Goal: Information Seeking & Learning: Learn about a topic

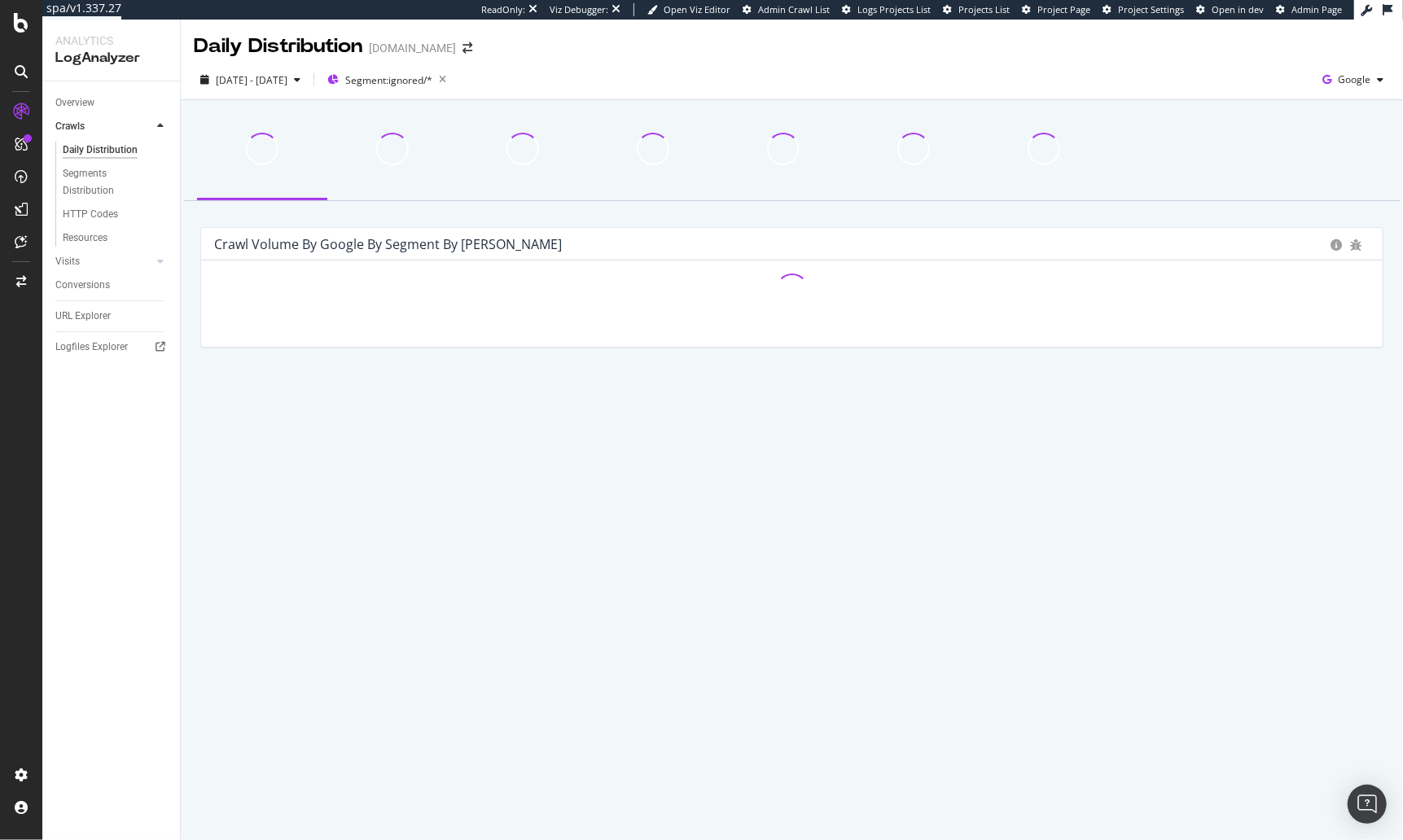
click at [575, 70] on div "2025 Feb. 6th - May. 6th Segment: ignored/* Google" at bounding box center [791, 83] width 1222 height 33
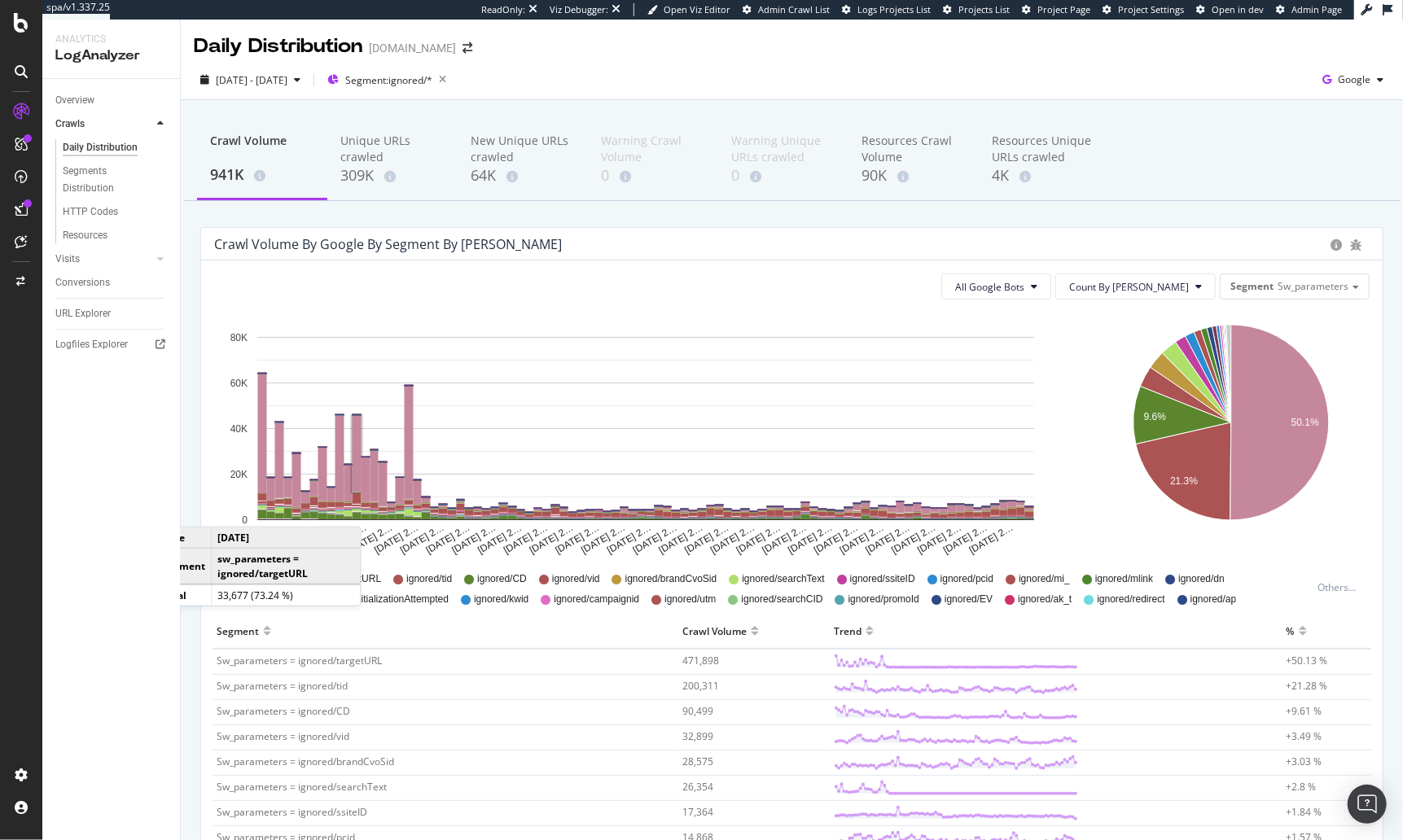
click at [158, 545] on div "Overview Crawls Daily Distribution Segments Distribution HTTP Codes Resources V…" at bounding box center [111, 459] width 137 height 761
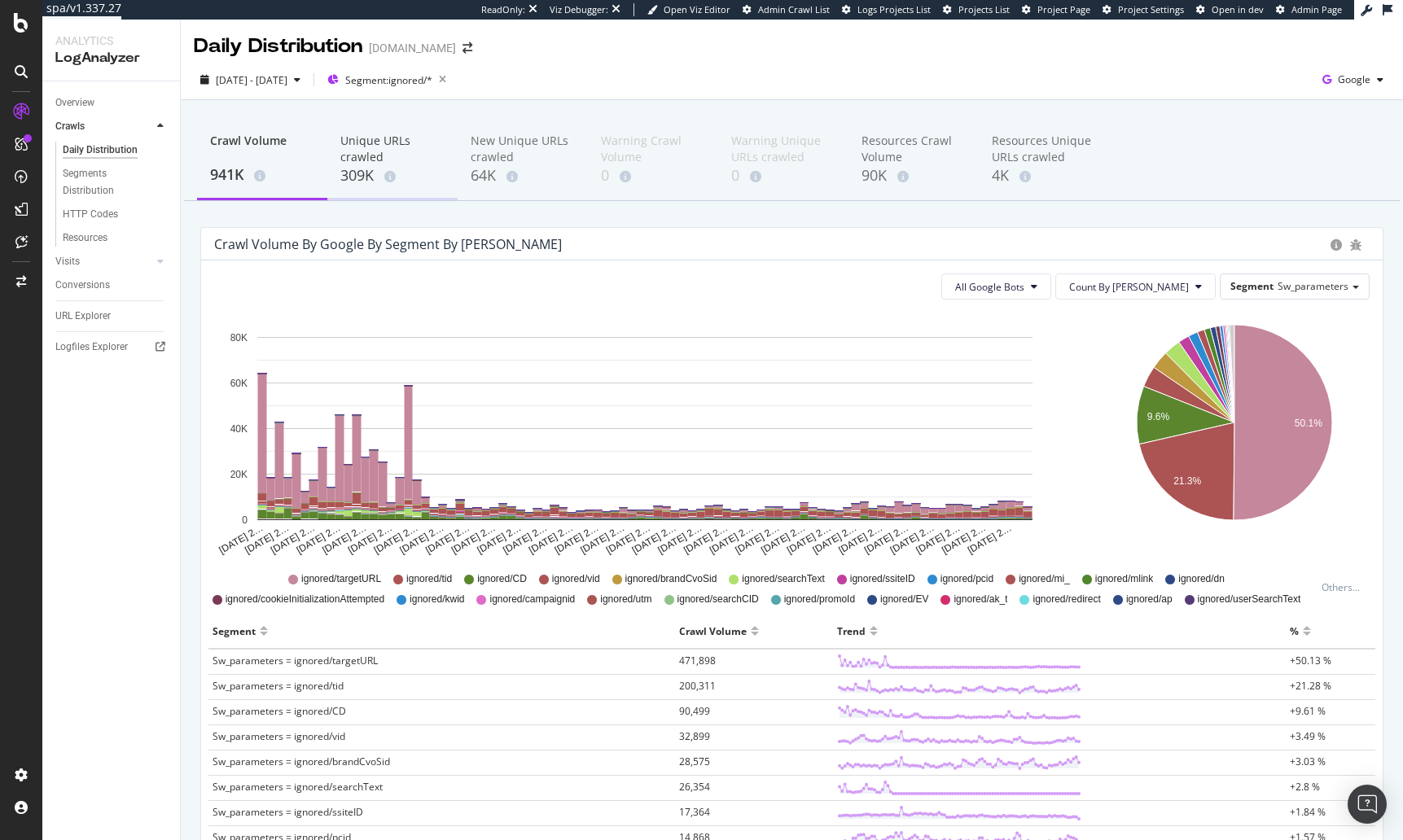
drag, startPoint x: 0, startPoint y: 0, endPoint x: 403, endPoint y: 192, distance: 446.4
click at [560, 244] on div "Crawl Volume by google by Segment by Day" at bounding box center [768, 244] width 1108 height 16
click at [287, 81] on span "2025 Feb. 6th - May. 6th" at bounding box center [251, 79] width 71 height 14
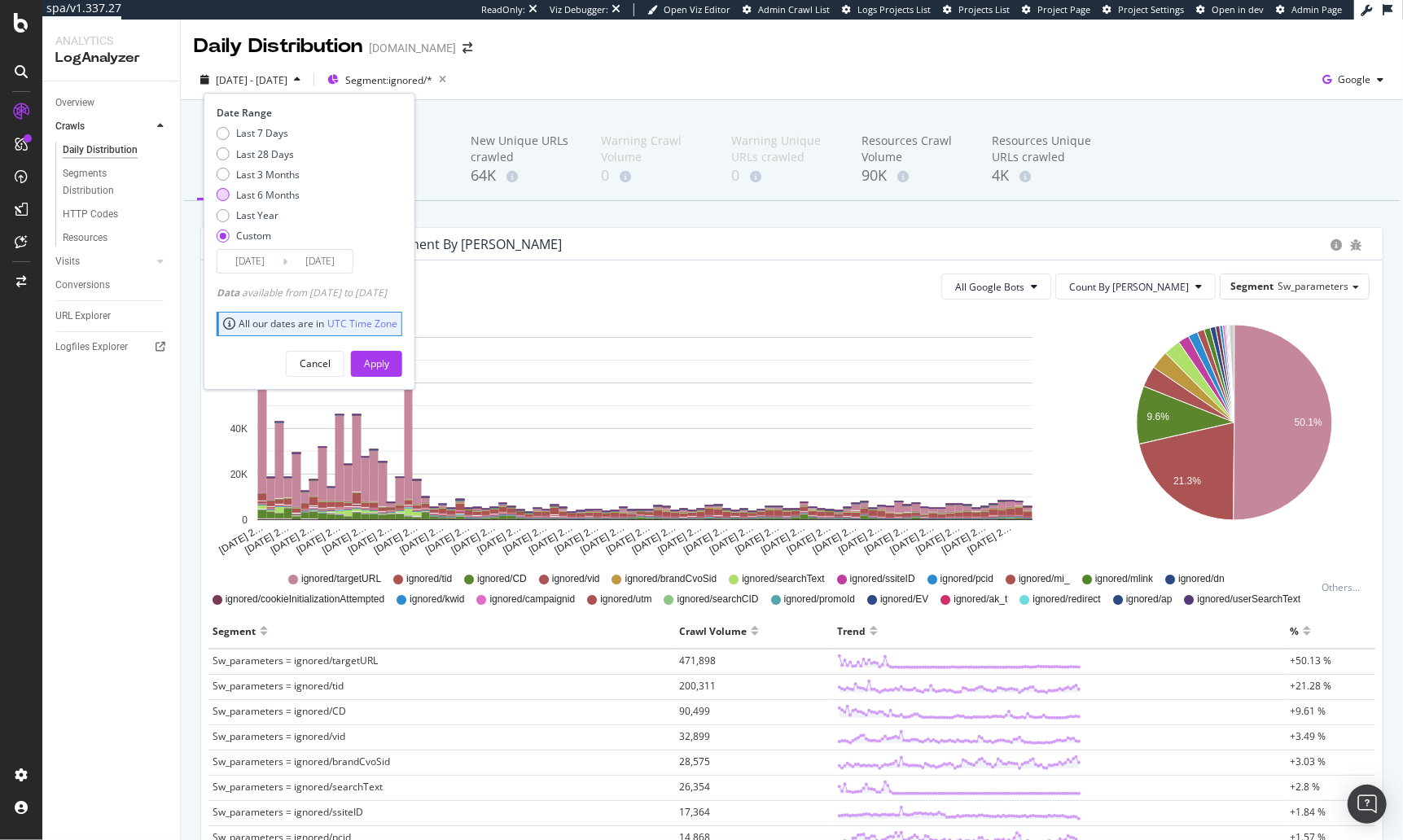
click at [272, 191] on div "Last 6 Months" at bounding box center [267, 194] width 63 height 14
type input "2025/03/15"
type input "2025/09/14"
click at [389, 359] on div "Apply" at bounding box center [377, 363] width 25 height 14
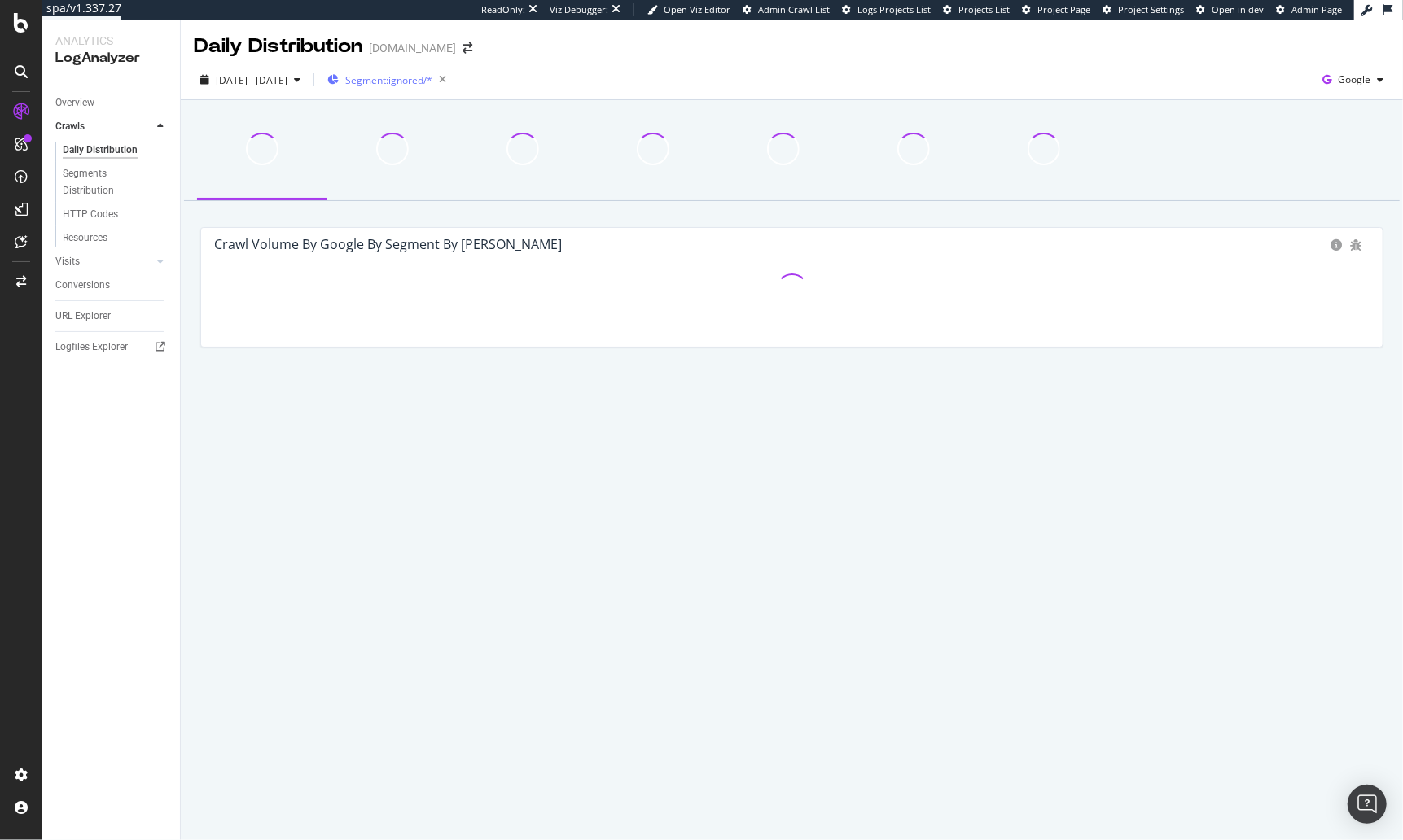
drag, startPoint x: 698, startPoint y: 268, endPoint x: 382, endPoint y: 93, distance: 361.2
click at [696, 266] on div "Hold CMD (⌘) while clicking to filter the report." at bounding box center [792, 303] width 1182 height 87
click at [433, 76] on span "Segment: ignored/*" at bounding box center [388, 79] width 87 height 14
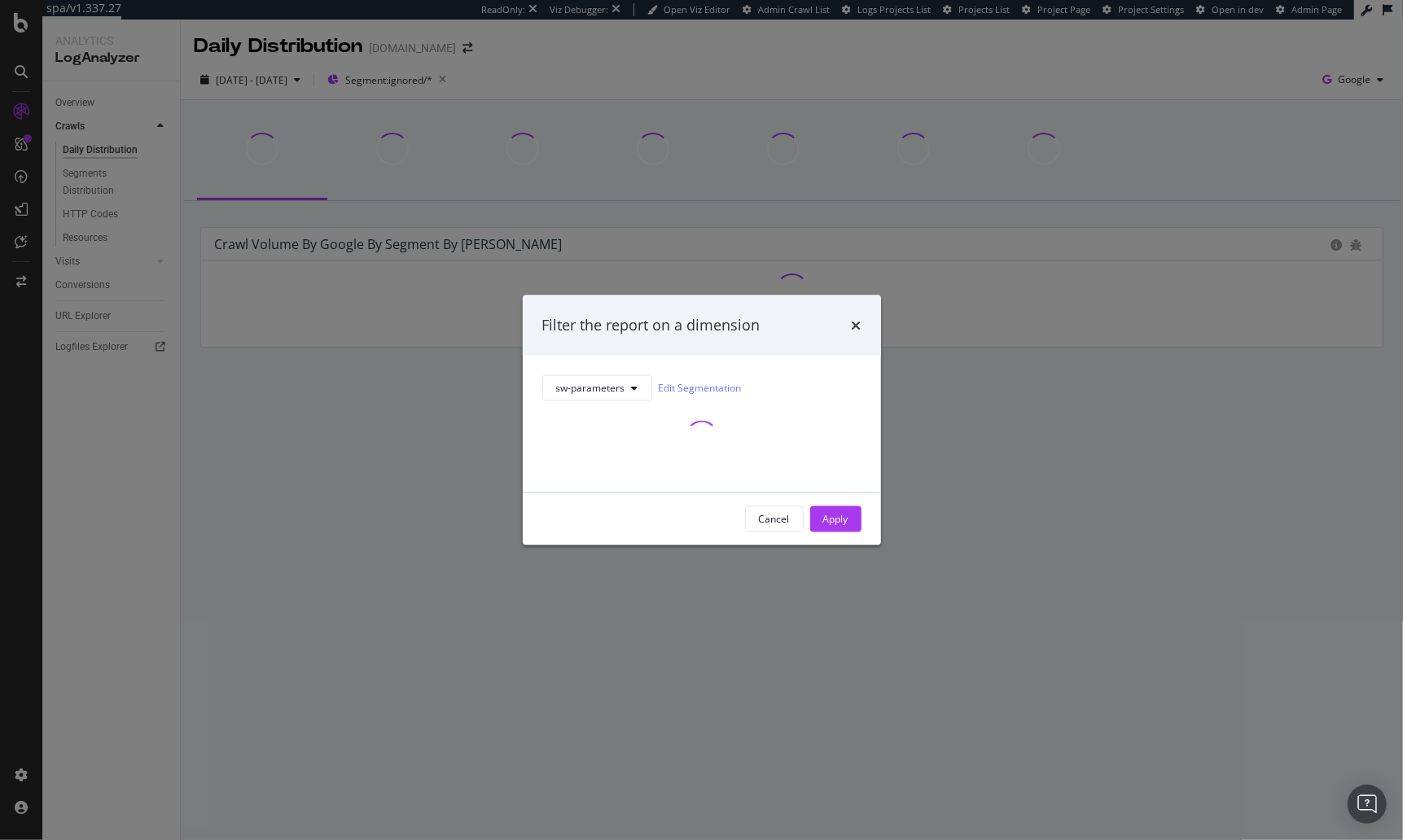
drag, startPoint x: 539, startPoint y: 71, endPoint x: 575, endPoint y: 92, distance: 41.7
click at [540, 71] on div "Filter the report on a dimension sw-parameters Edit Segmentation Cancel Apply" at bounding box center [701, 420] width 1403 height 840
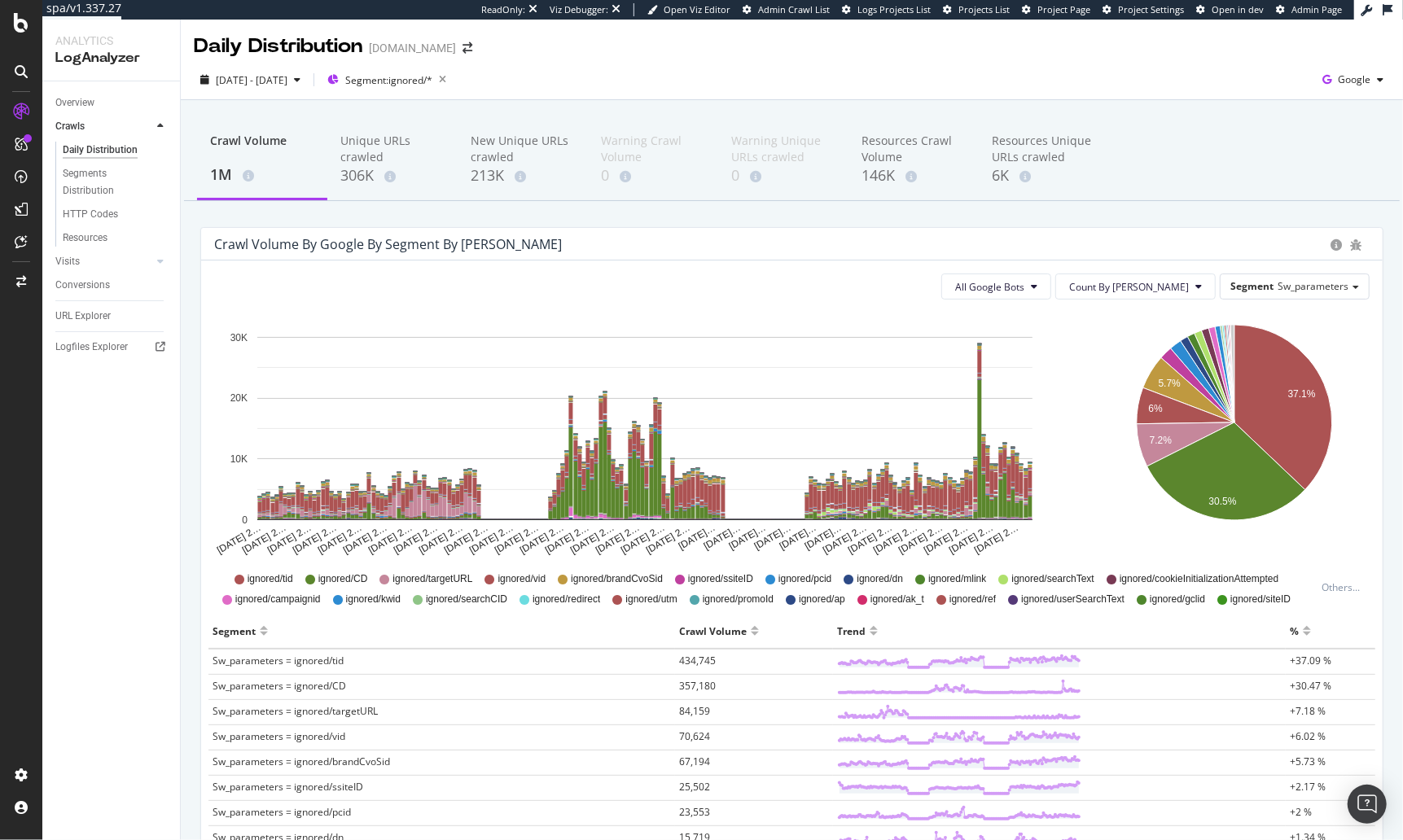
drag, startPoint x: 666, startPoint y: 250, endPoint x: 648, endPoint y: 236, distance: 22.8
click at [659, 245] on div "Crawl Volume by google by Segment by Day" at bounding box center [768, 244] width 1108 height 16
click at [453, 78] on icon "button" at bounding box center [443, 79] width 21 height 23
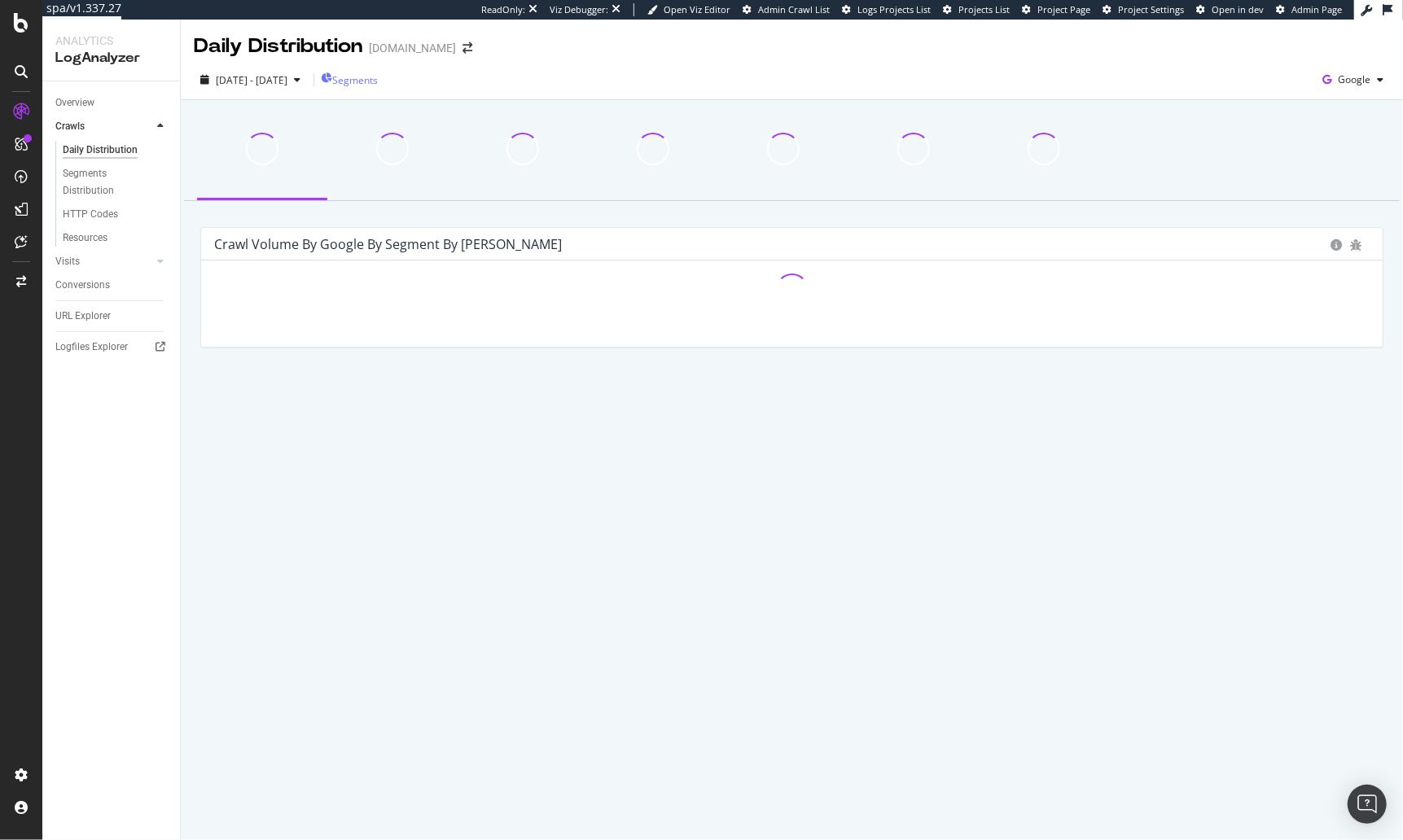
click at [378, 79] on span "Segments" at bounding box center [355, 79] width 45 height 14
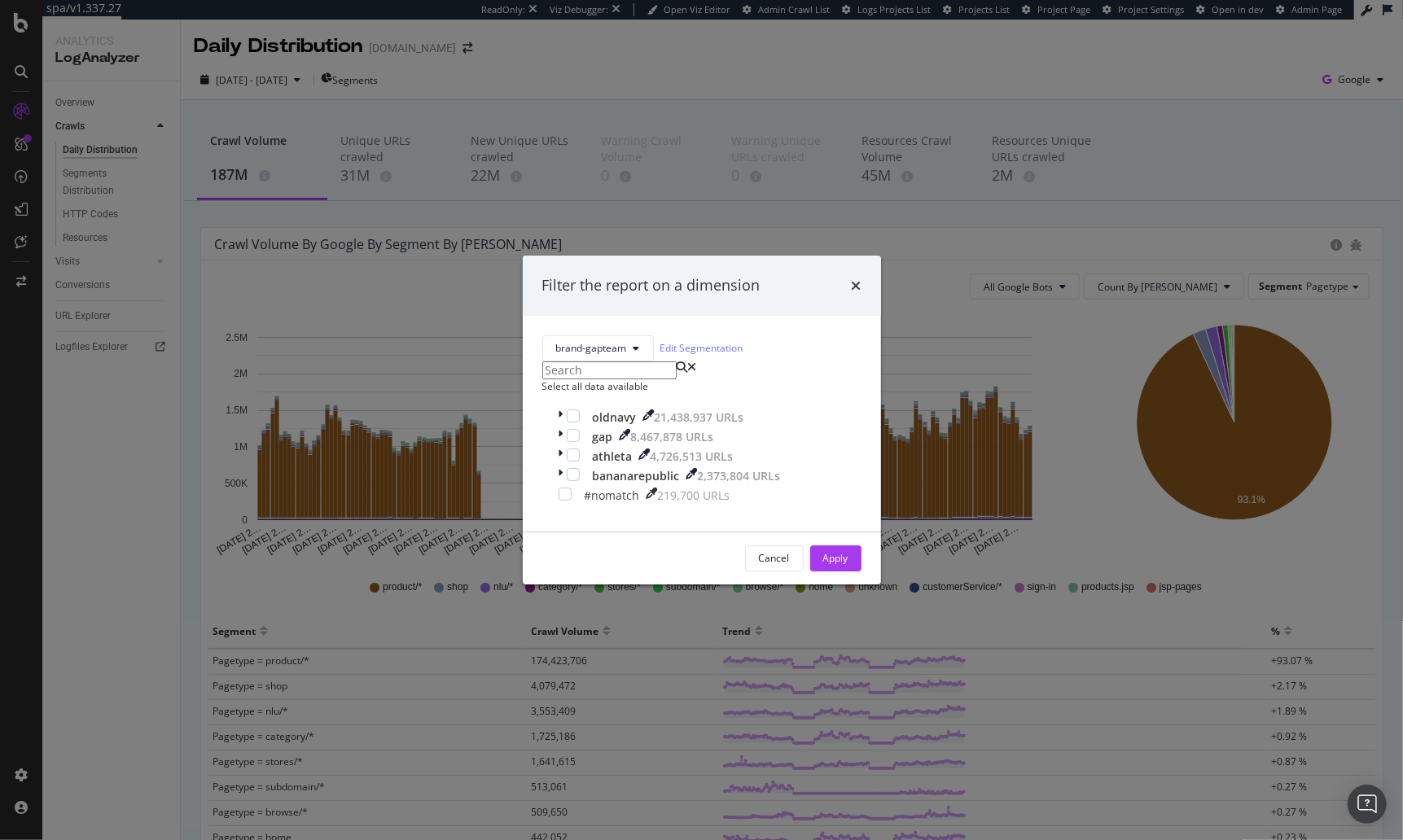
click at [426, 400] on div "Filter the report on a dimension brand-gapteam Edit Segmentation Select all dat…" at bounding box center [701, 420] width 1403 height 840
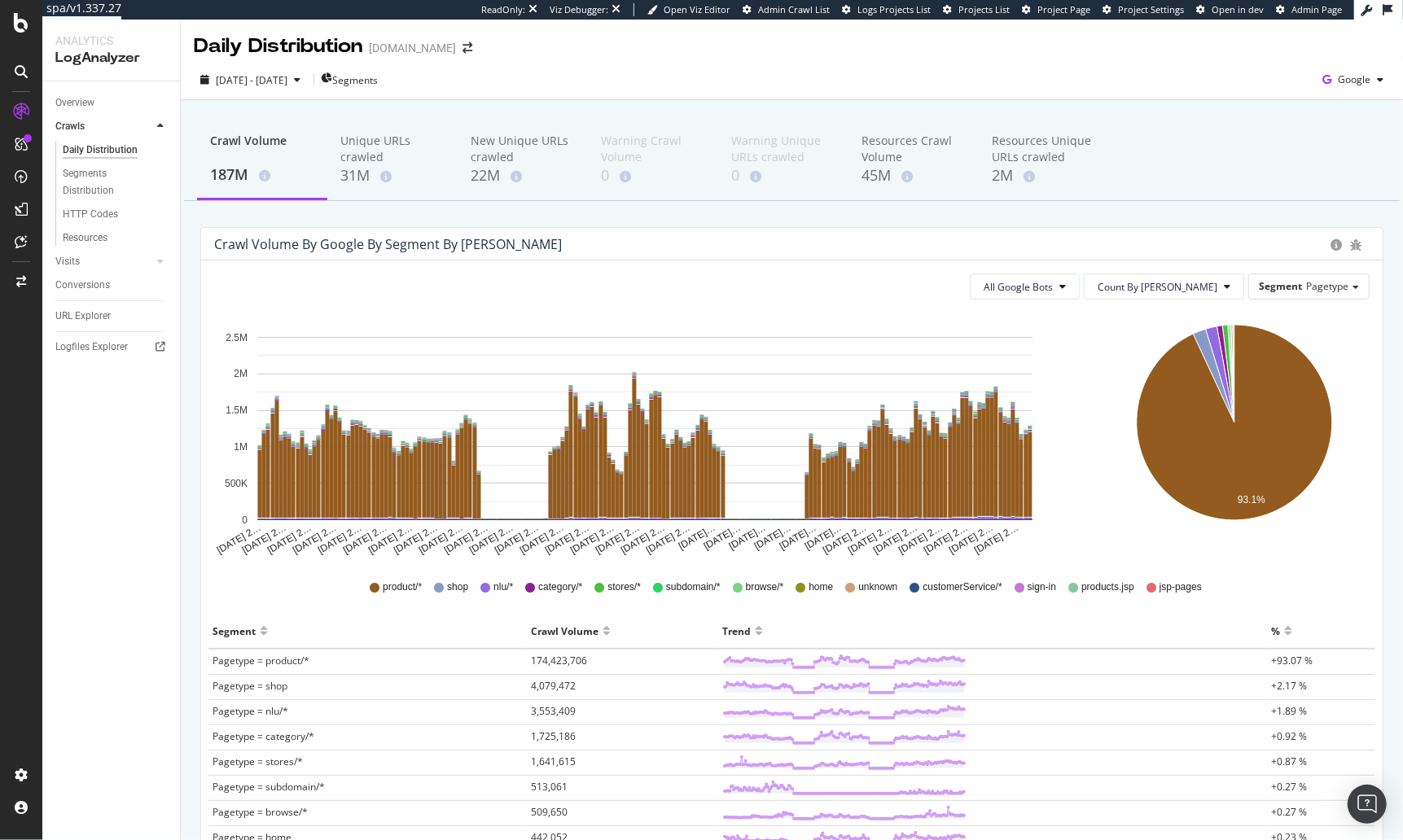
click at [556, 212] on div "Crawl Volume 187M Unique URLs crawled 31M New Unique URLs crawled 22M Warning C…" at bounding box center [791, 604] width 1222 height 1008
click at [378, 79] on span "Segments" at bounding box center [355, 79] width 45 height 14
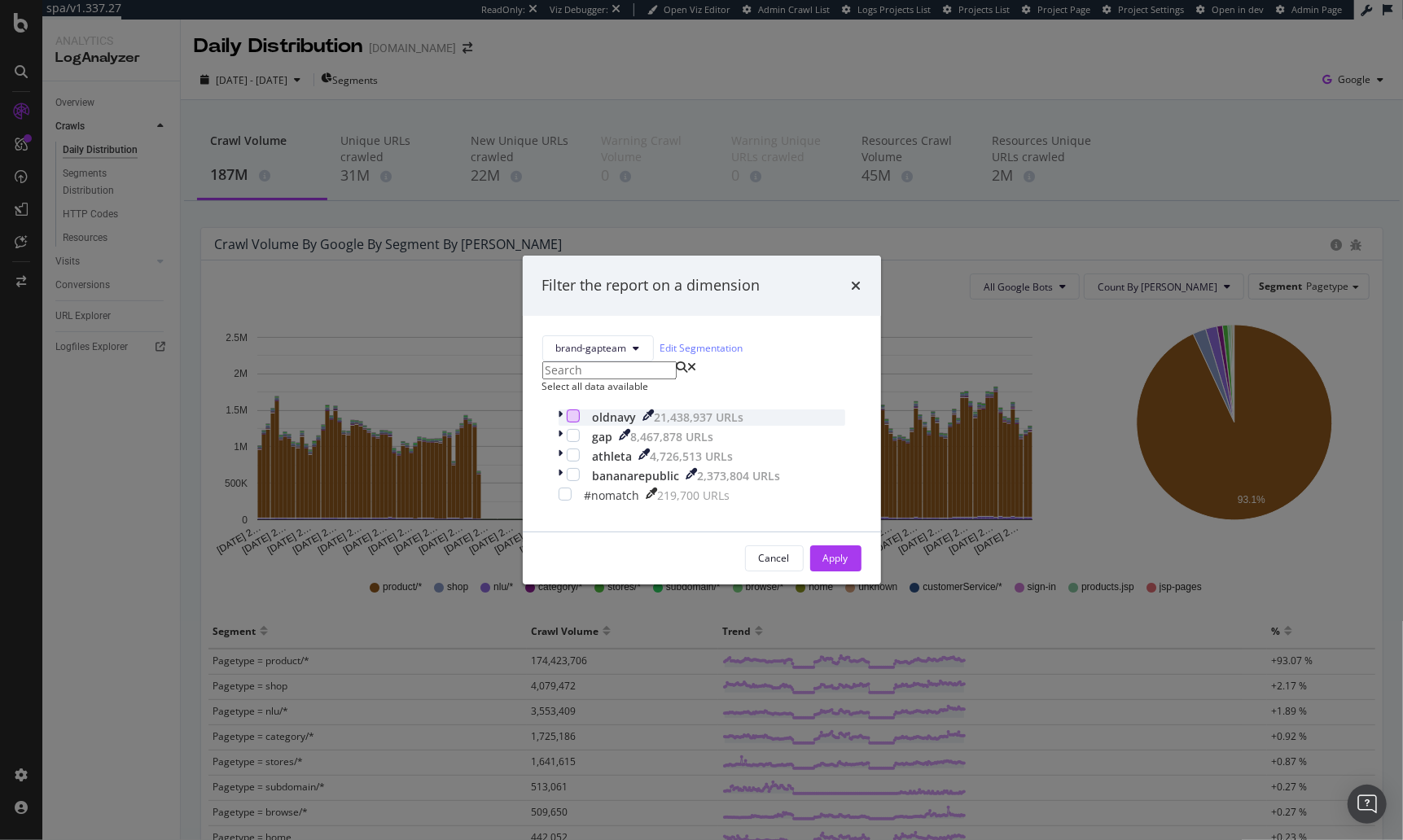
click at [566, 423] on div "modal" at bounding box center [573, 415] width 13 height 13
drag, startPoint x: 560, startPoint y: 495, endPoint x: 704, endPoint y: 541, distance: 151.2
click at [566, 481] on div "modal" at bounding box center [573, 474] width 13 height 13
drag, startPoint x: 829, startPoint y: 574, endPoint x: 682, endPoint y: 212, distance: 390.7
click at [829, 565] on div "Apply" at bounding box center [836, 557] width 25 height 14
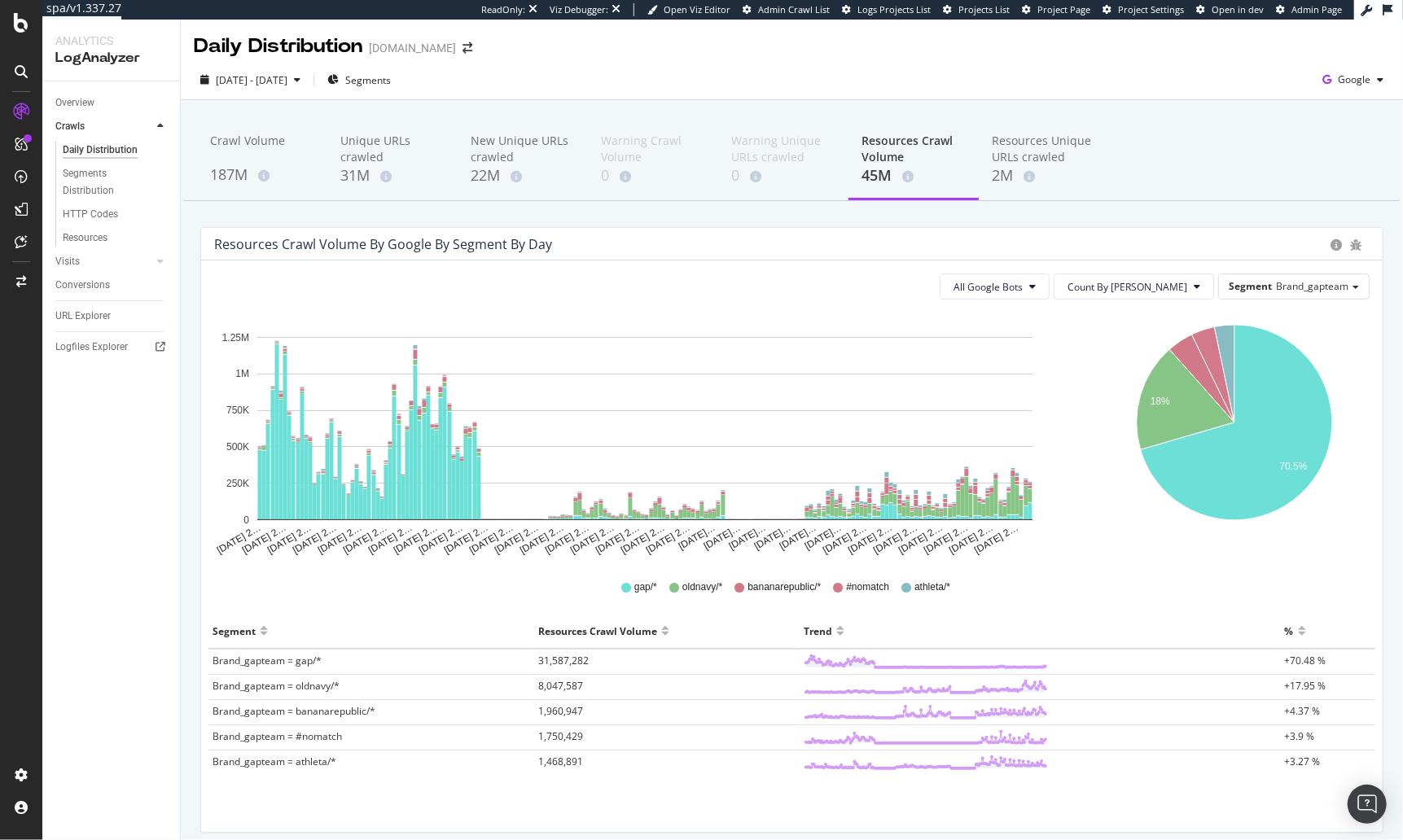
scroll to position [4, 0]
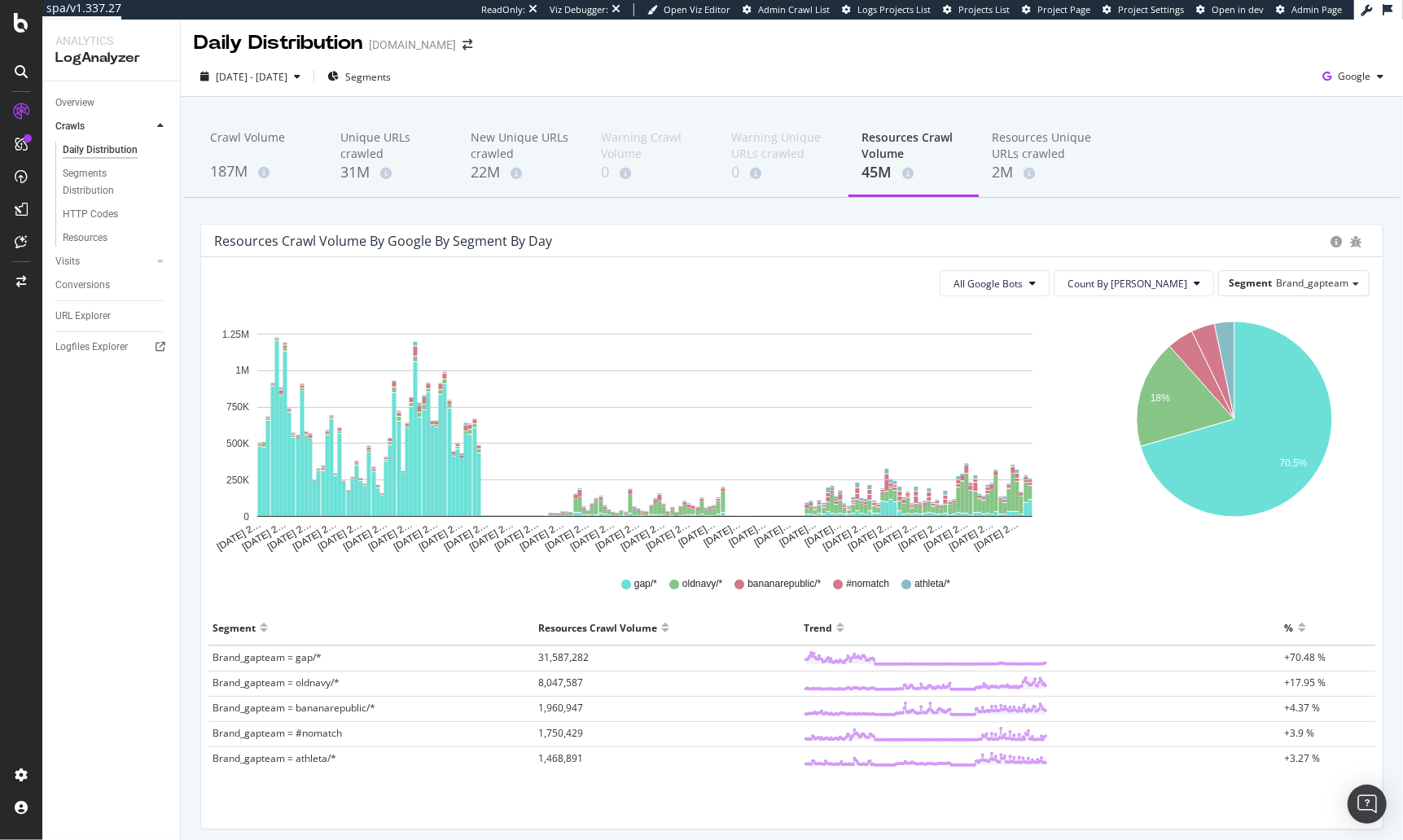
drag, startPoint x: 1055, startPoint y: 799, endPoint x: 999, endPoint y: 757, distance: 70.0
click at [1054, 798] on div "All Google Bots Count By Day Segment Brand_gapteam Hold CMD (⌘) while clicking …" at bounding box center [792, 543] width 1182 height 572
click at [632, 213] on div "Crawl Volume 187M Unique URLs crawled 31M New Unique URLs crawled 22M Warning C…" at bounding box center [791, 499] width 1222 height 806
click at [875, 218] on div "Crawl Volume 187M Unique URLs crawled 31M New Unique URLs crawled 22M Warning C…" at bounding box center [791, 499] width 1222 height 806
click at [1012, 138] on div "Resources Unique URLs crawled" at bounding box center [1043, 145] width 104 height 33
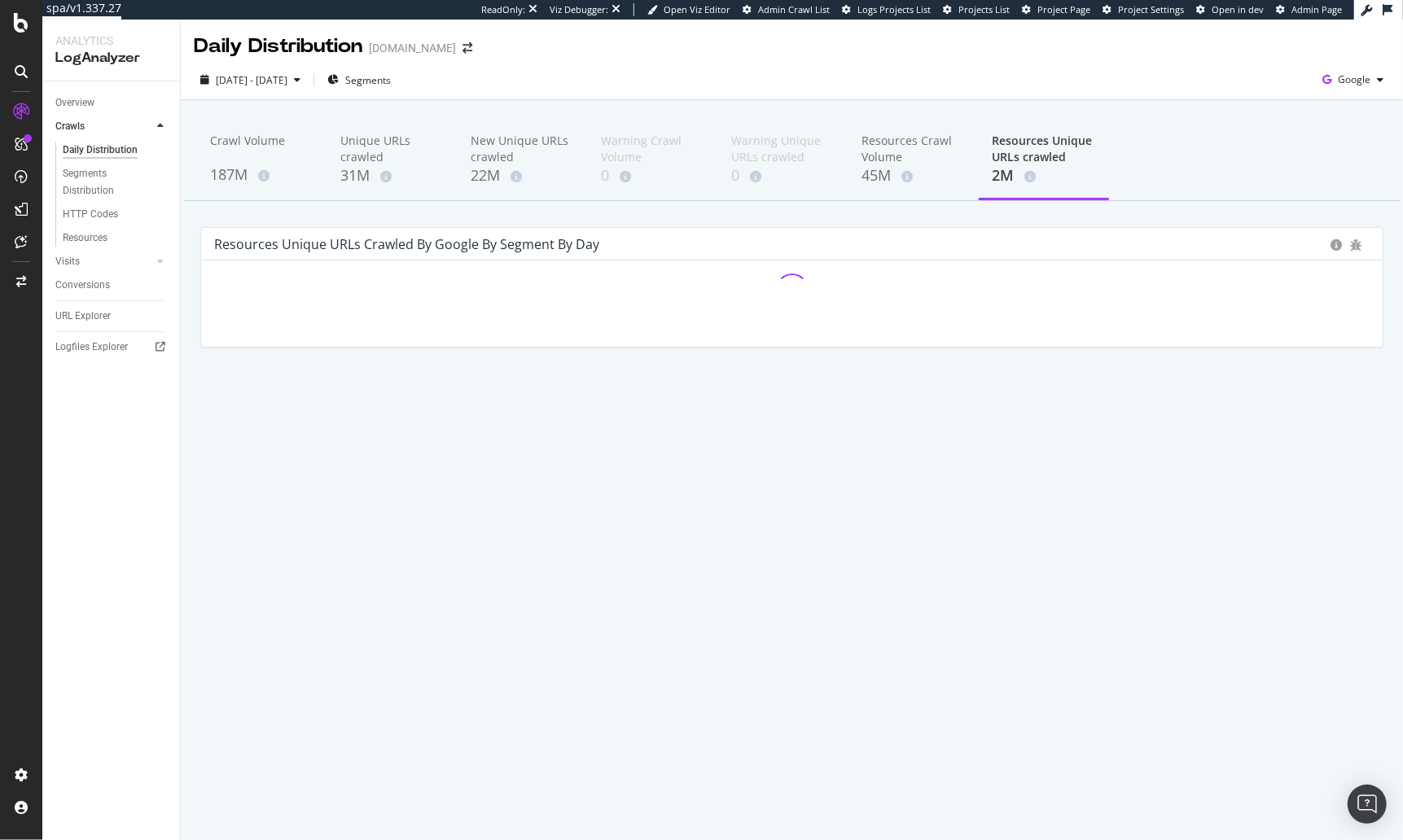
click at [915, 105] on div "Crawl Volume 187M Unique URLs crawled 31M New Unique URLs crawled 22M Warning C…" at bounding box center [791, 260] width 1222 height 321
click at [901, 161] on div "Resources Crawl Volume" at bounding box center [913, 149] width 104 height 33
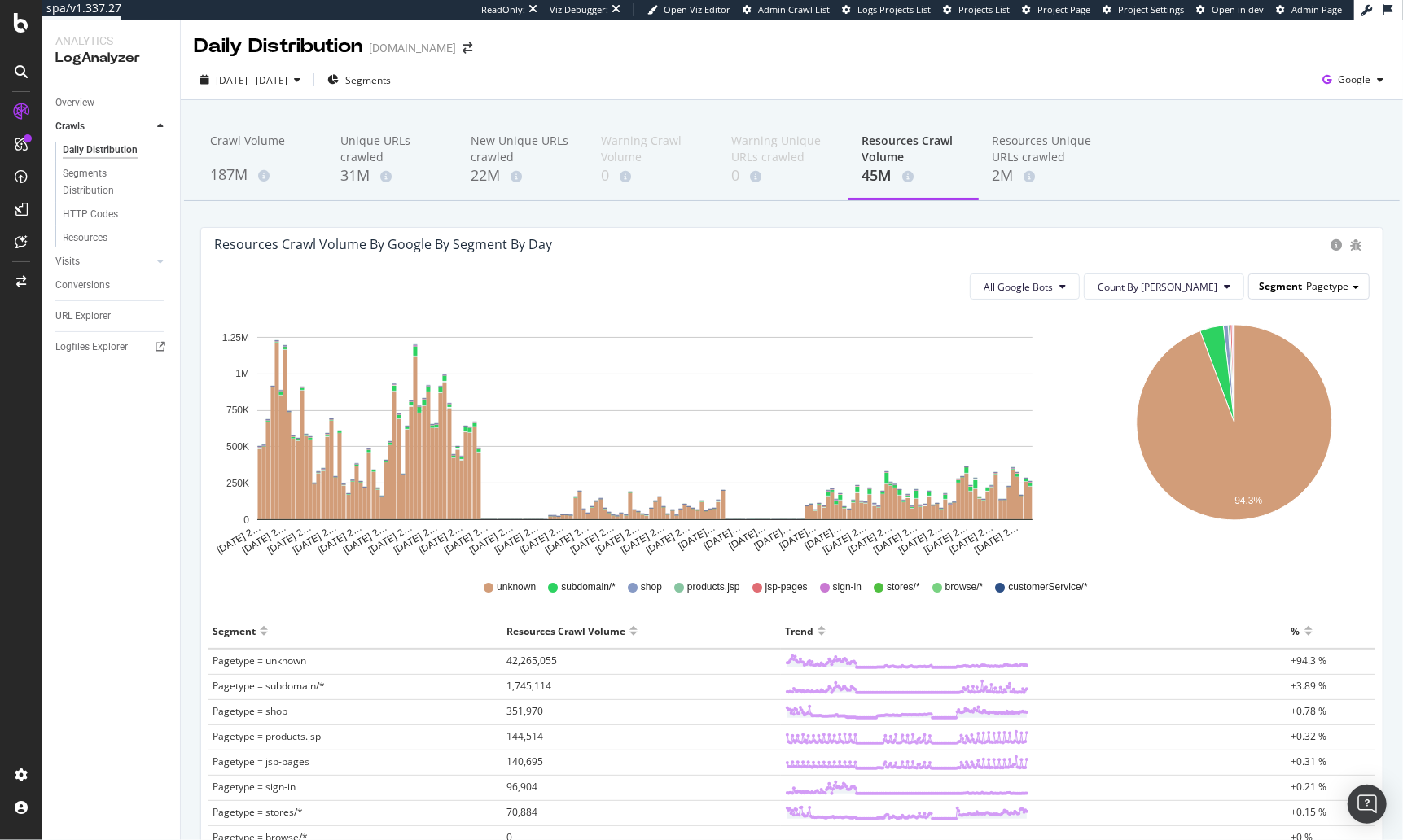
click at [1349, 288] on span "Pagetype" at bounding box center [1327, 285] width 42 height 14
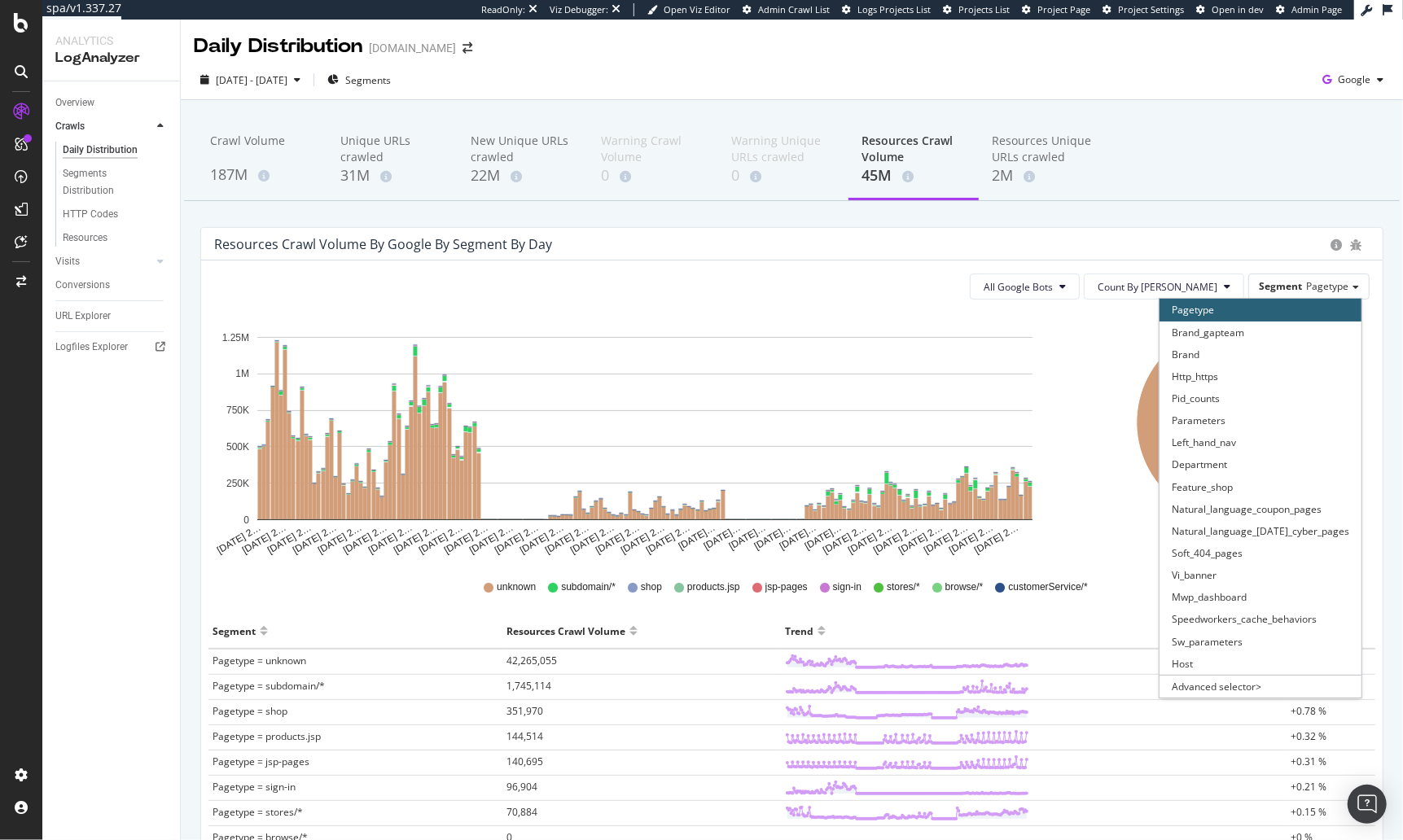
drag, startPoint x: 1271, startPoint y: 323, endPoint x: 1192, endPoint y: 271, distance: 94.6
click at [1269, 322] on div "Brand_gapteam" at bounding box center [1261, 332] width 202 height 22
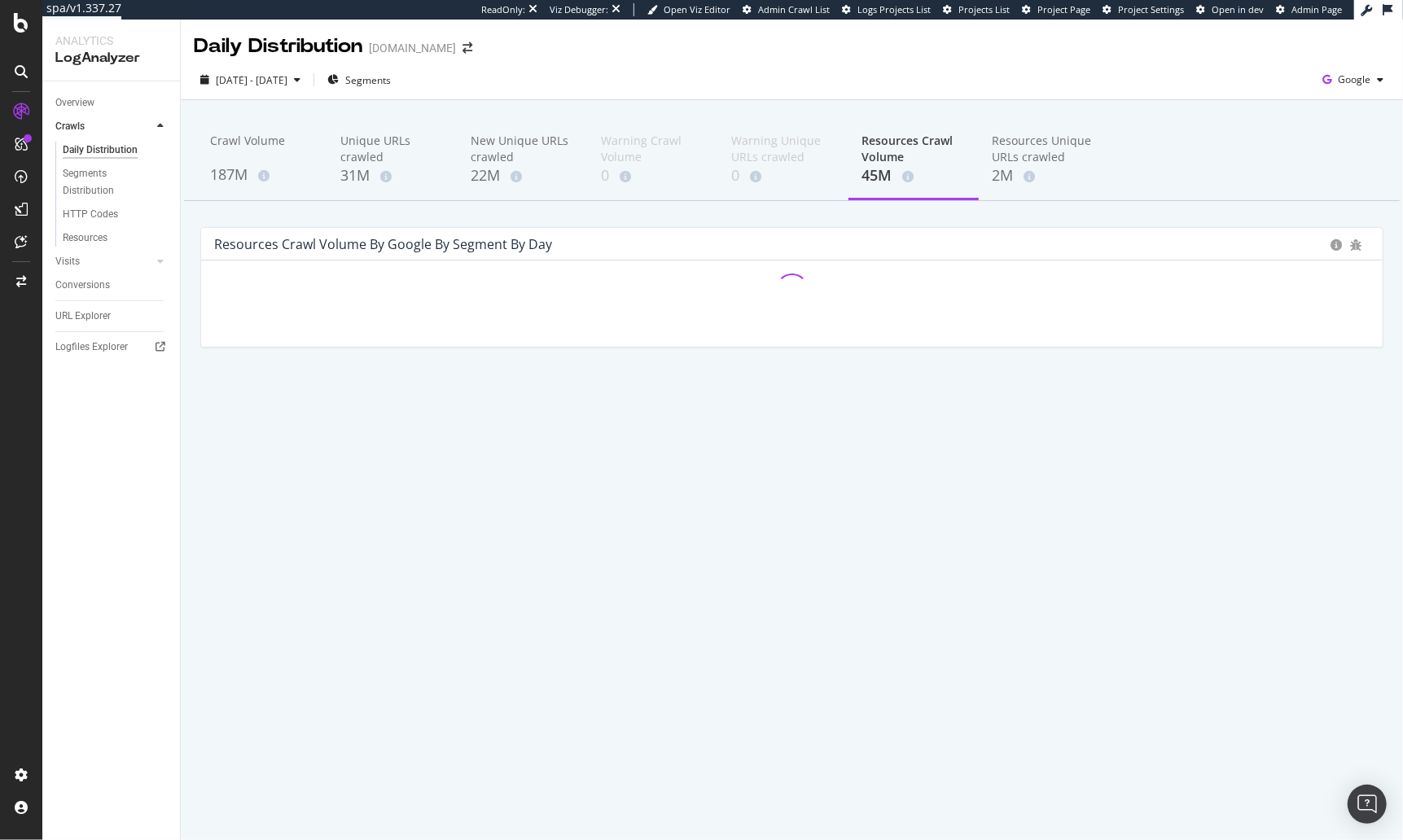
click at [1149, 244] on div "Resources Crawl Volume by google by Segment by Day" at bounding box center [768, 244] width 1108 height 16
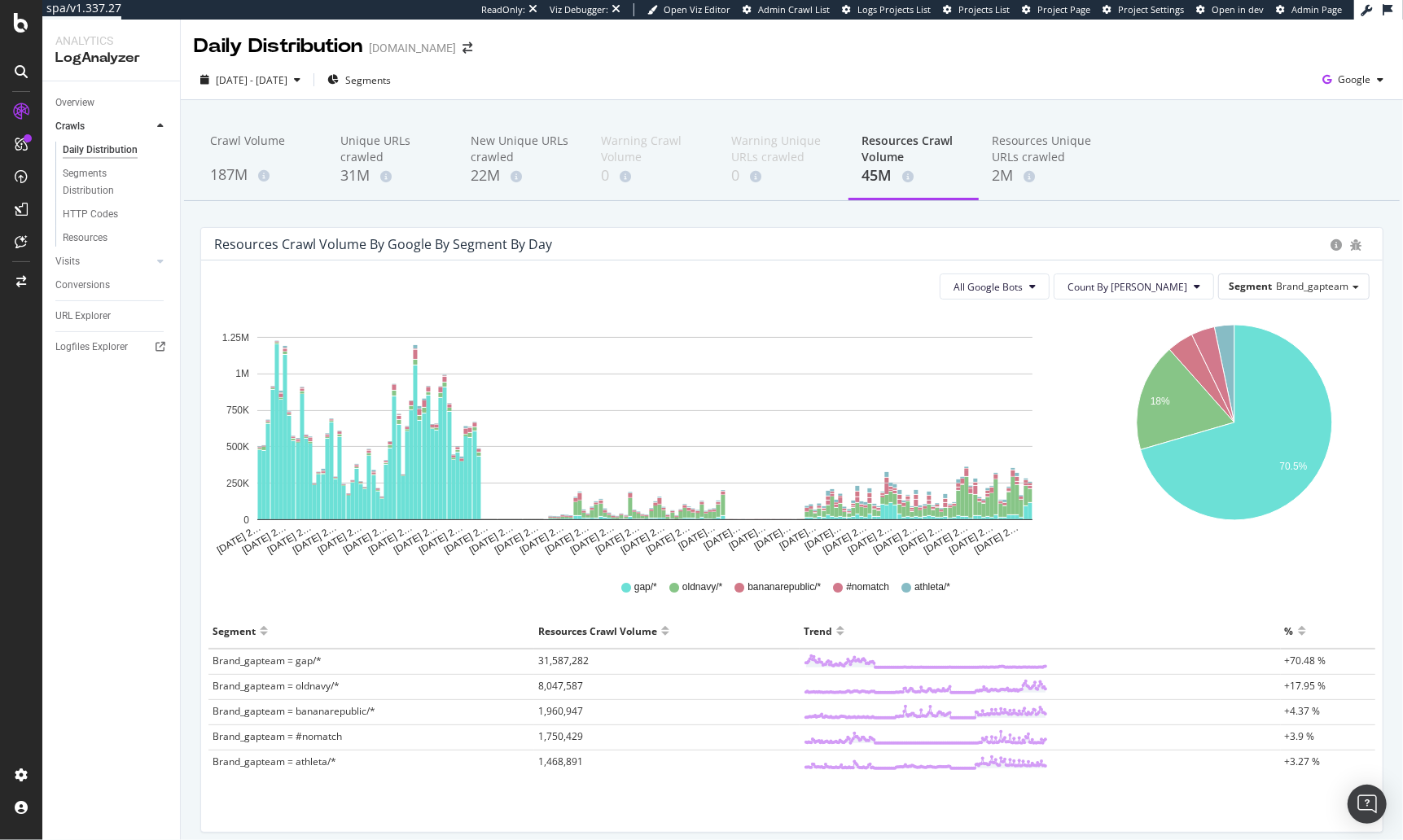
scroll to position [62, 0]
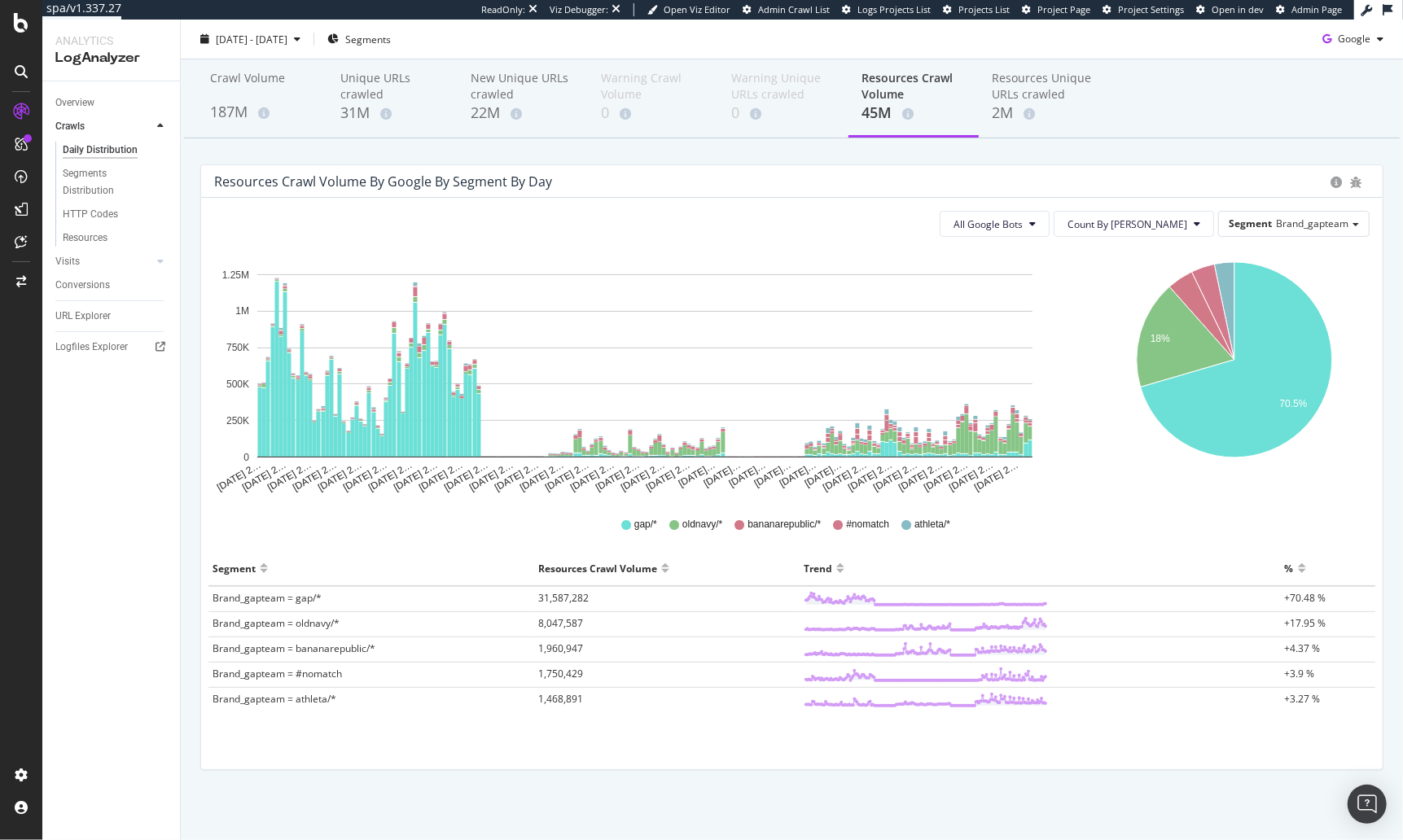
click at [912, 219] on div "All Google Bots Count By Day Segment Brand_gapteam" at bounding box center [791, 223] width 1155 height 26
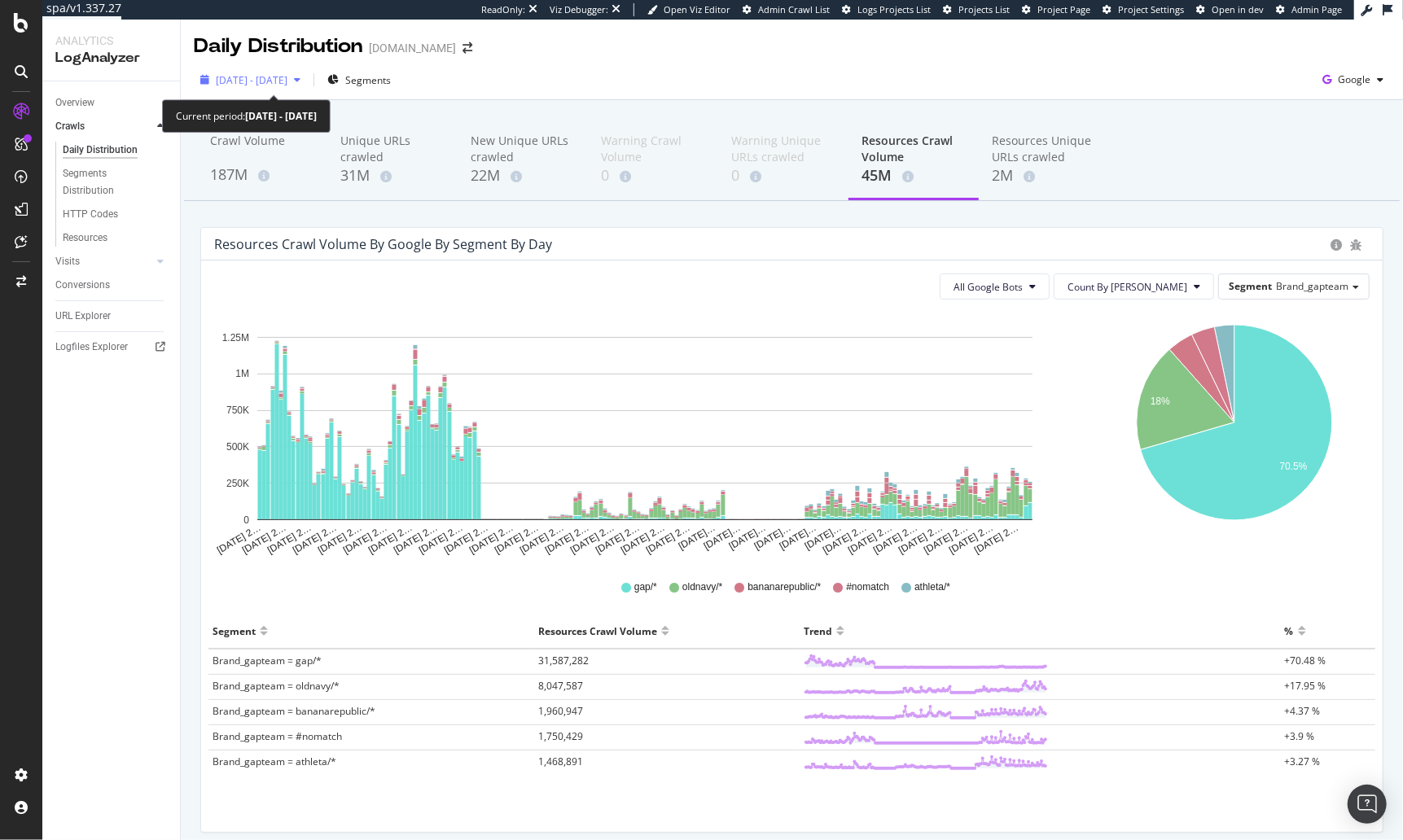
click at [269, 77] on span "2025 Mar. 15th - Sep. 14th" at bounding box center [251, 79] width 71 height 14
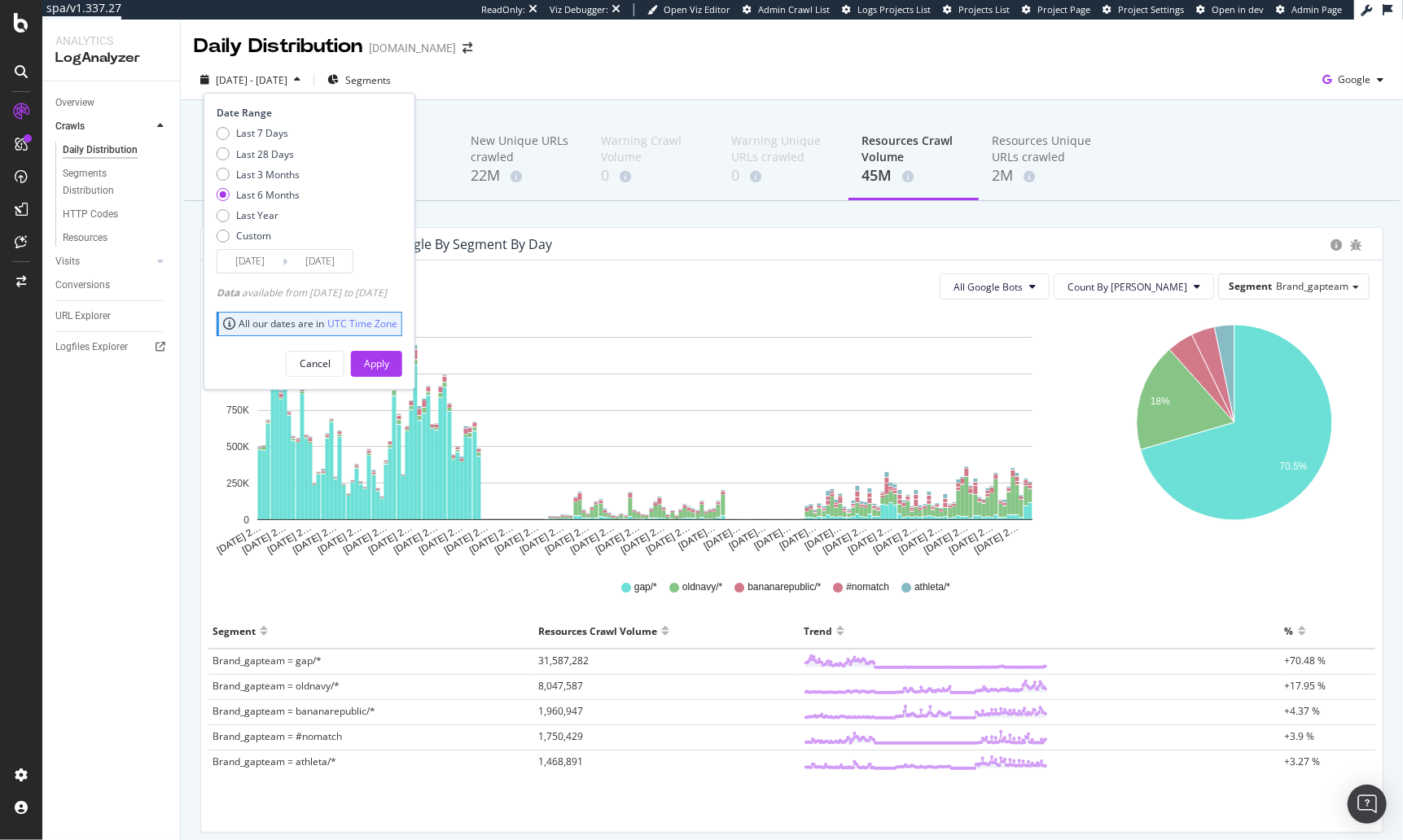
click at [310, 262] on input "2025/09/14" at bounding box center [320, 261] width 65 height 23
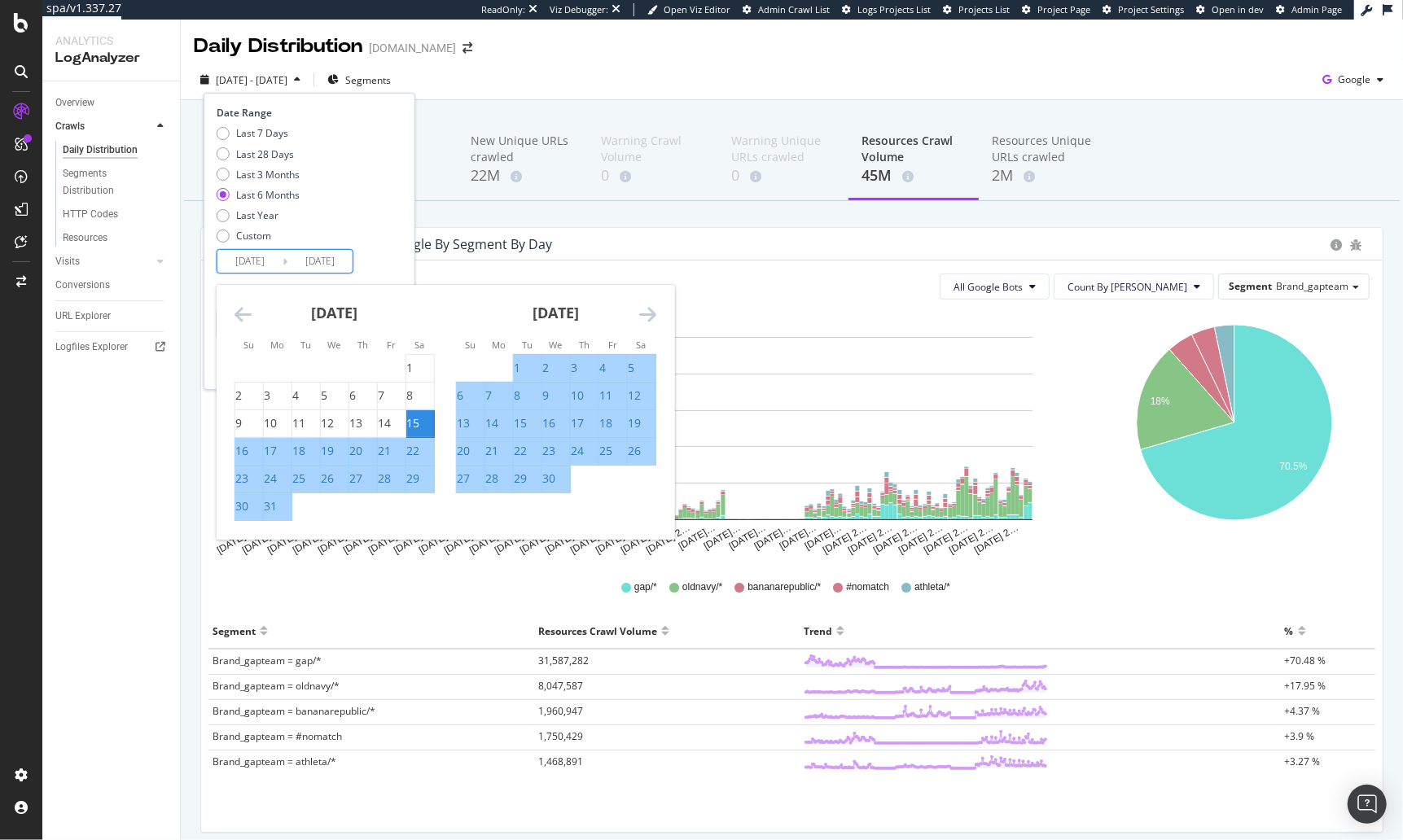
click at [657, 314] on div "April 2025 1 2 3 4 5 6 7 8 9 10 11 12 13 14 15 16 17 18 19 20 21 22 23 24 25 26…" at bounding box center [556, 389] width 221 height 209
click at [650, 313] on icon "Move forward to switch to the next month." at bounding box center [648, 314] width 17 height 20
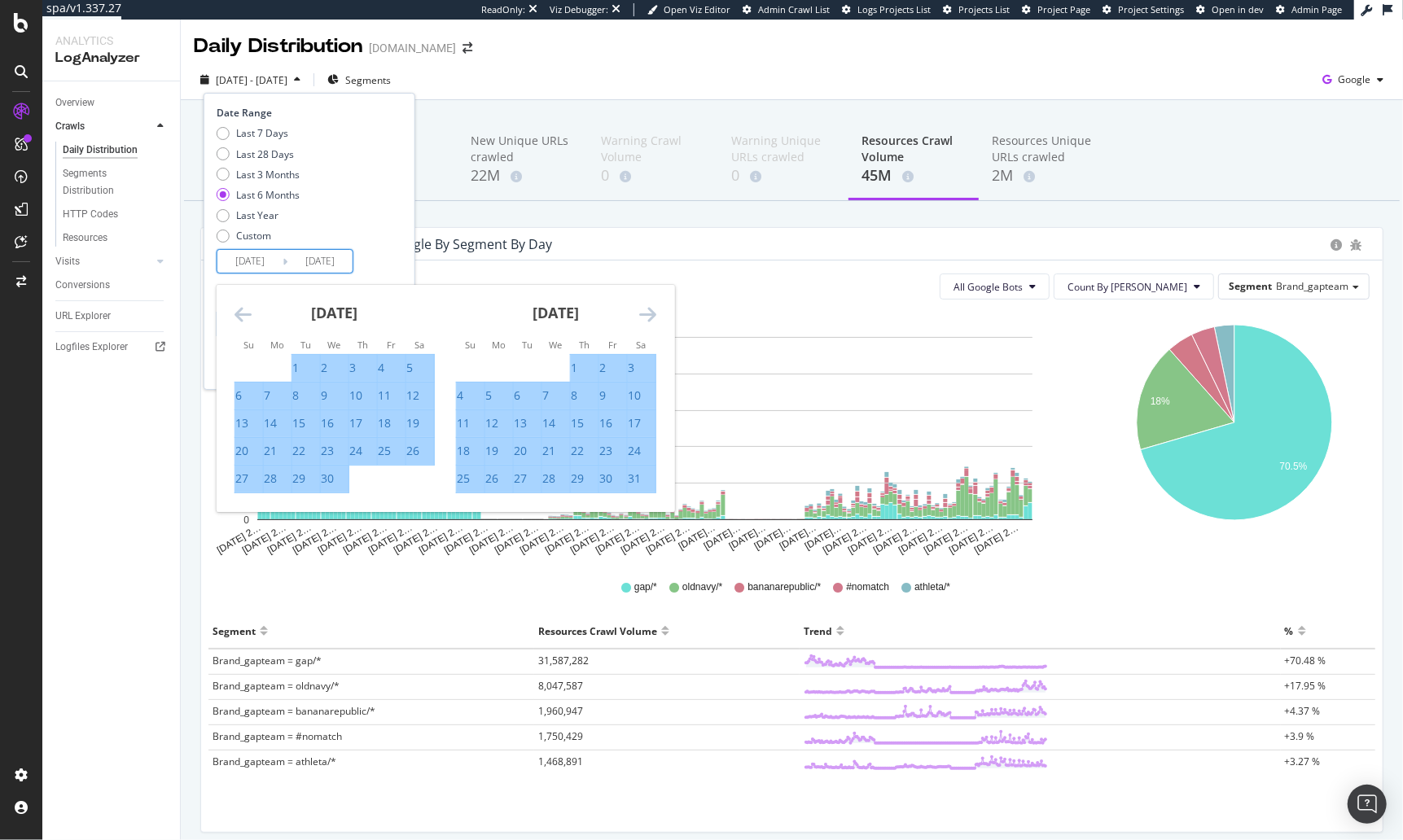
click at [520, 394] on div "6" at bounding box center [517, 396] width 6 height 16
type input "2025/05/06"
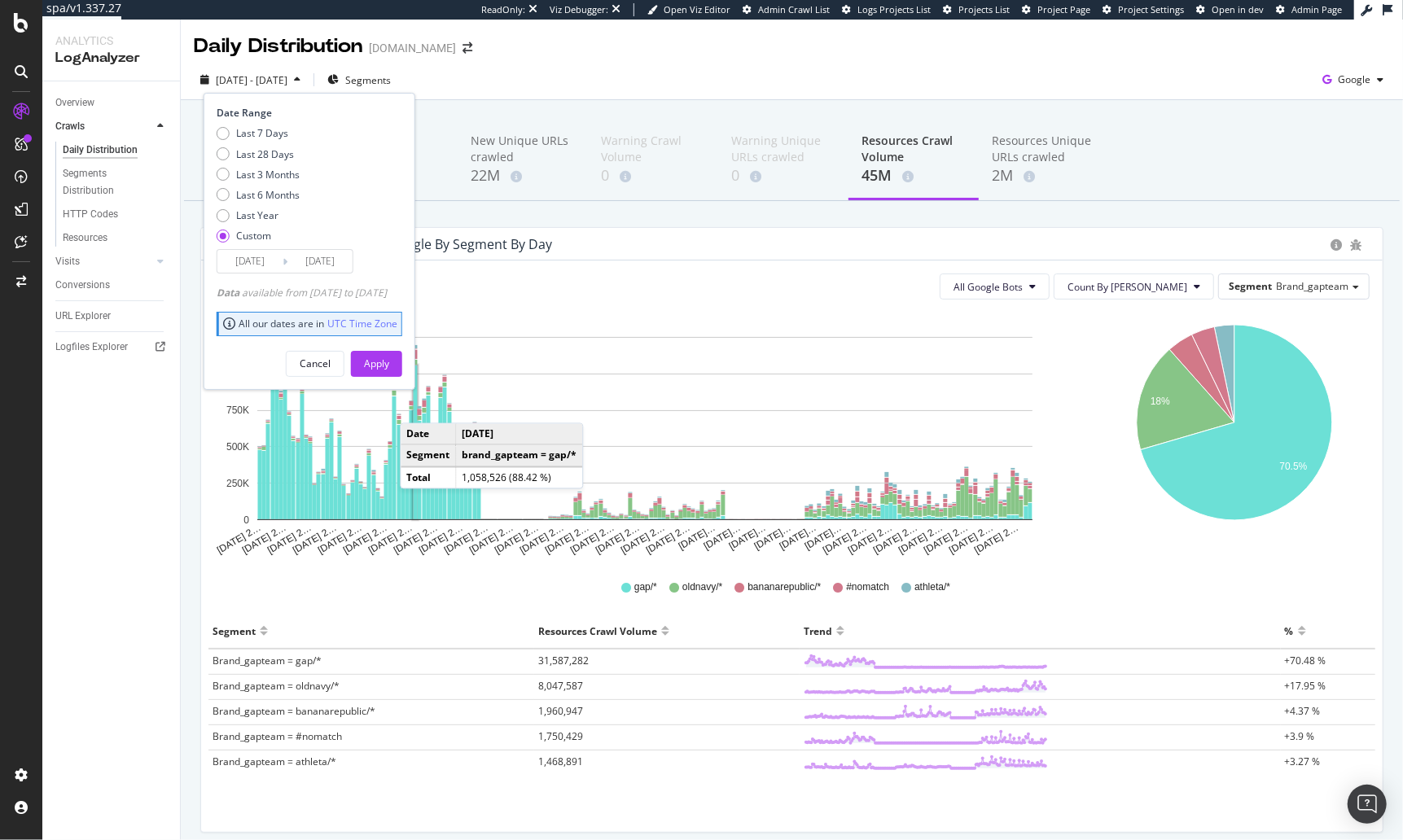
click at [394, 346] on div "Cancel Apply" at bounding box center [310, 358] width 186 height 38
drag, startPoint x: 398, startPoint y: 359, endPoint x: 406, endPoint y: 373, distance: 16.1
click at [389, 359] on div "Apply" at bounding box center [377, 363] width 25 height 14
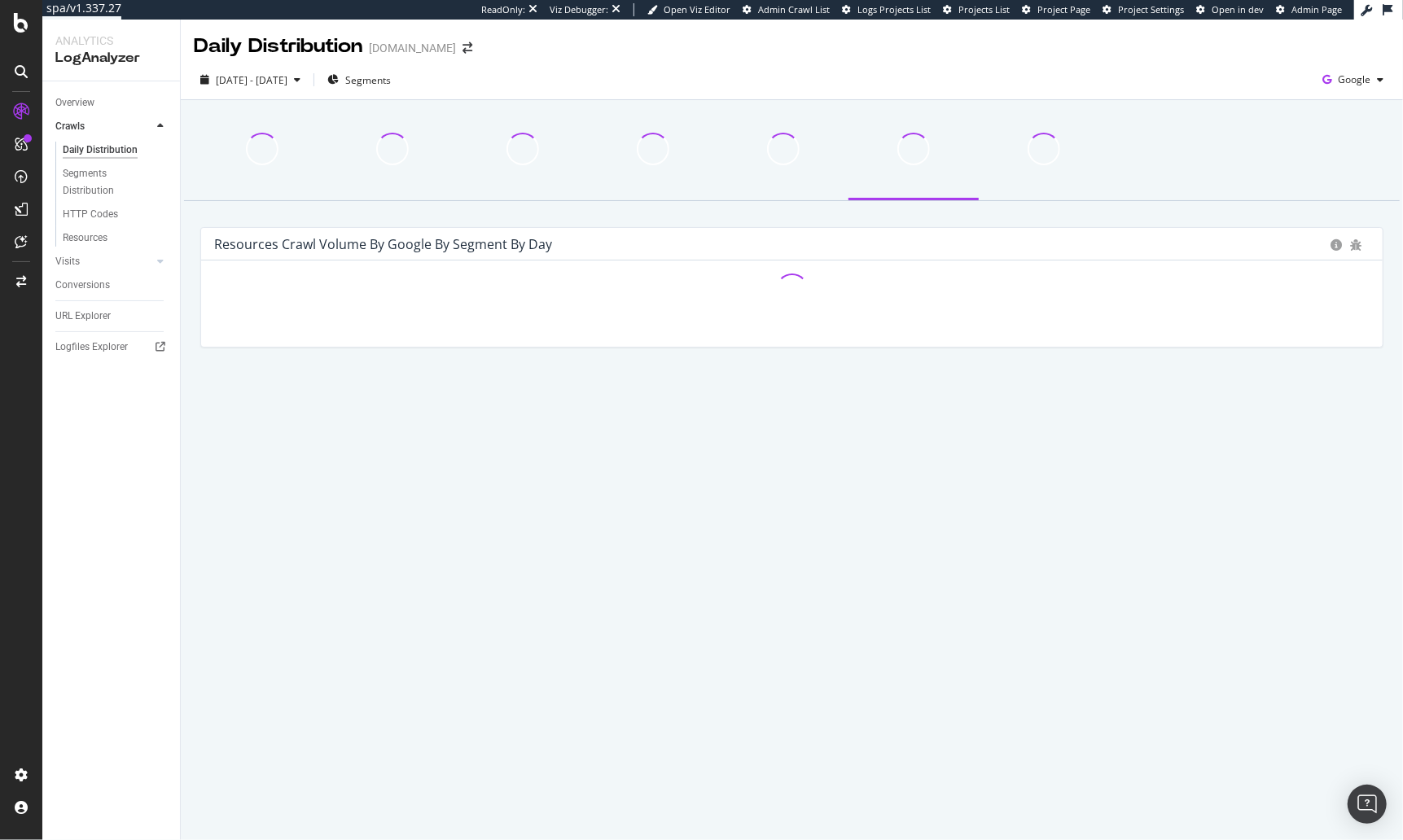
click at [163, 496] on div "Overview Crawls Daily Distribution Segments Distribution HTTP Codes Resources V…" at bounding box center [111, 461] width 137 height 759
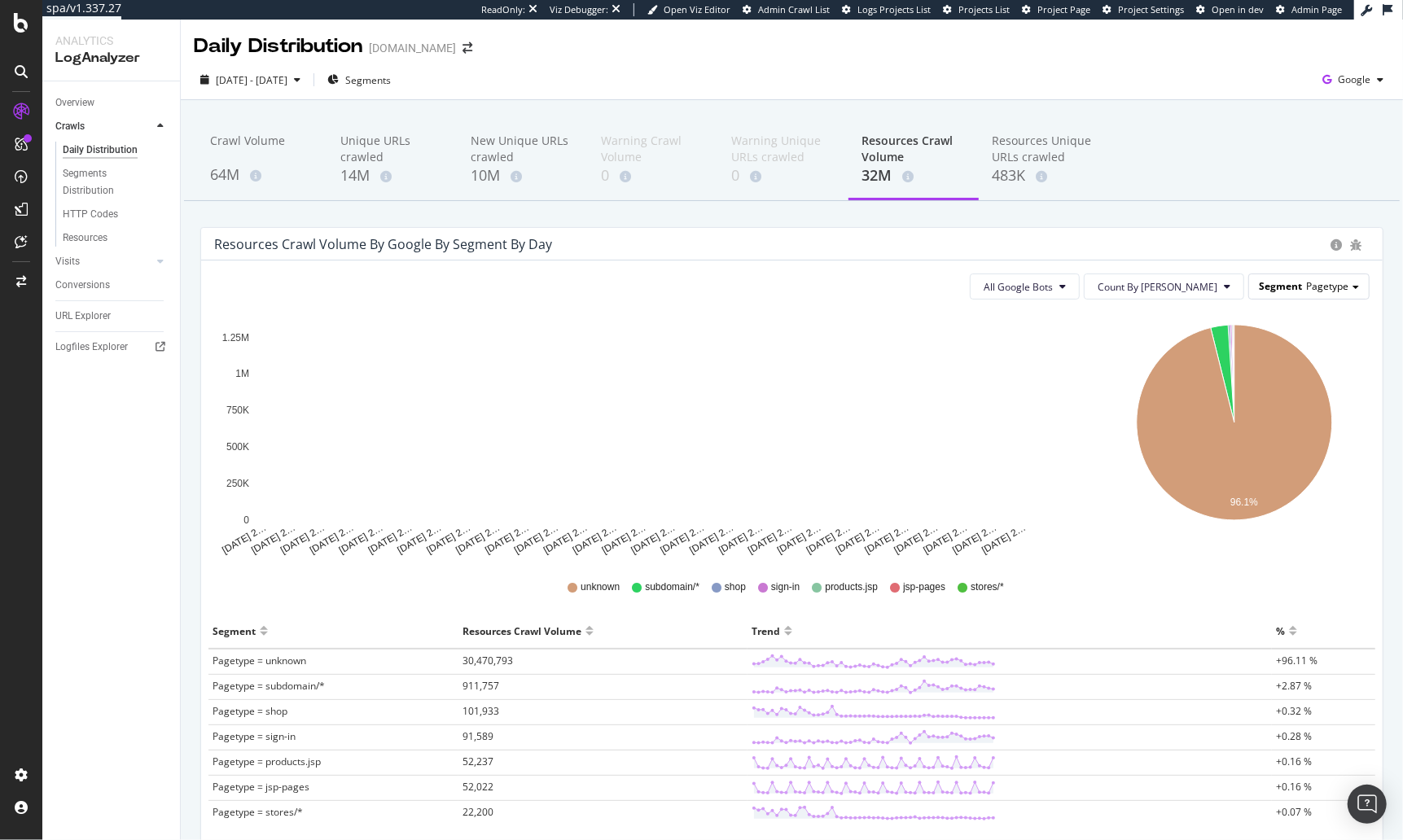
click at [1326, 287] on span "Pagetype" at bounding box center [1327, 285] width 42 height 14
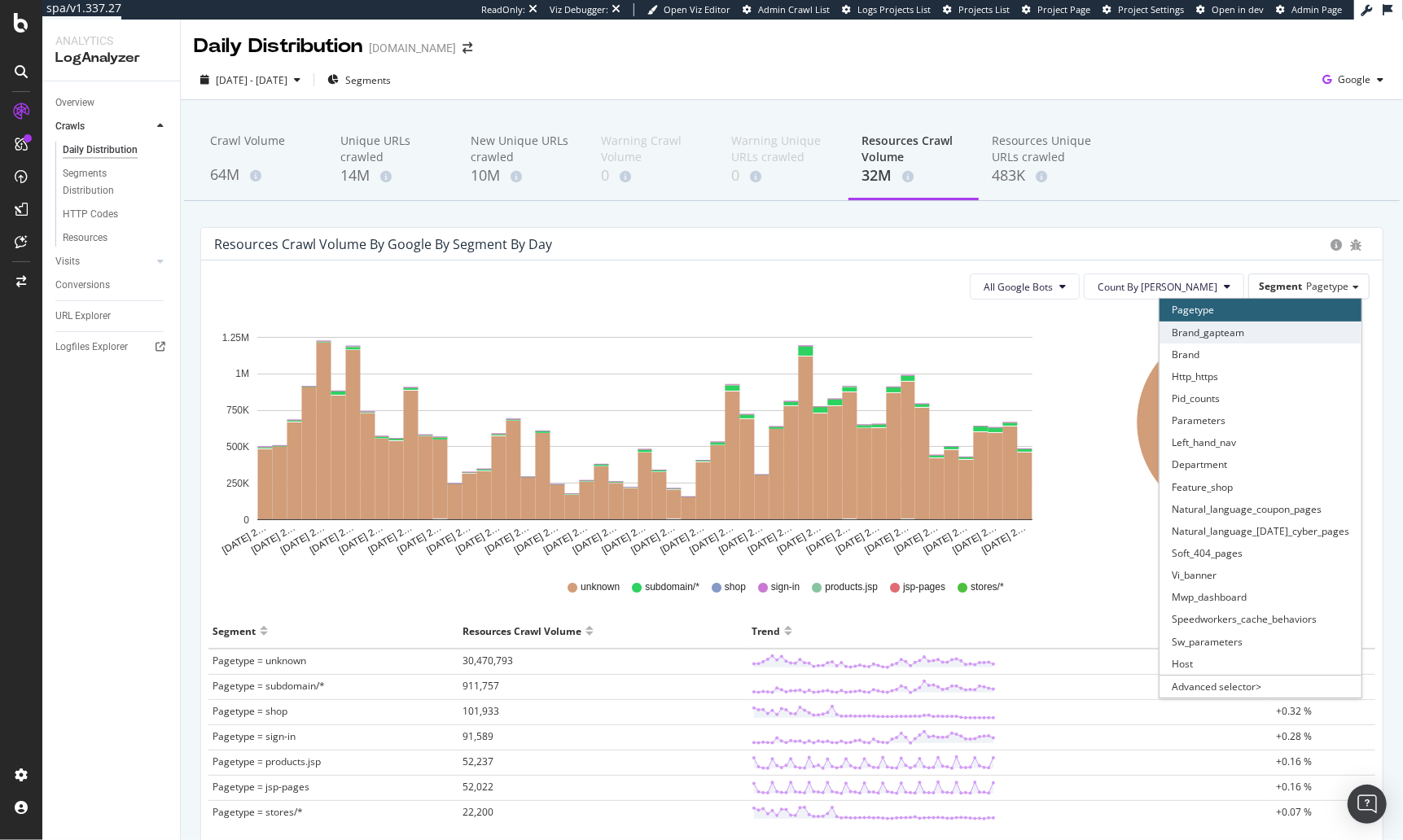
click at [1255, 334] on div "Brand_gapteam" at bounding box center [1261, 332] width 202 height 22
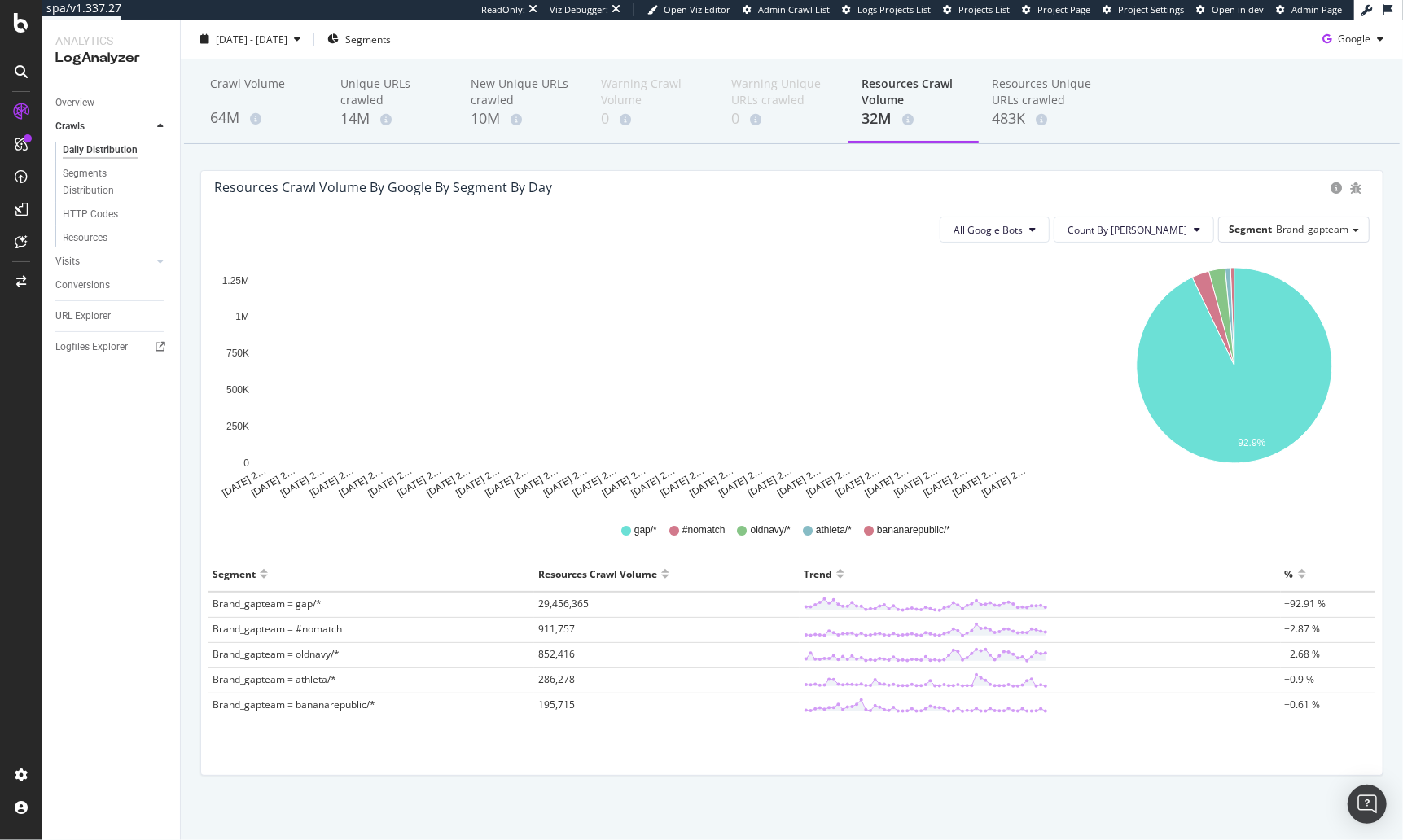
scroll to position [59, 0]
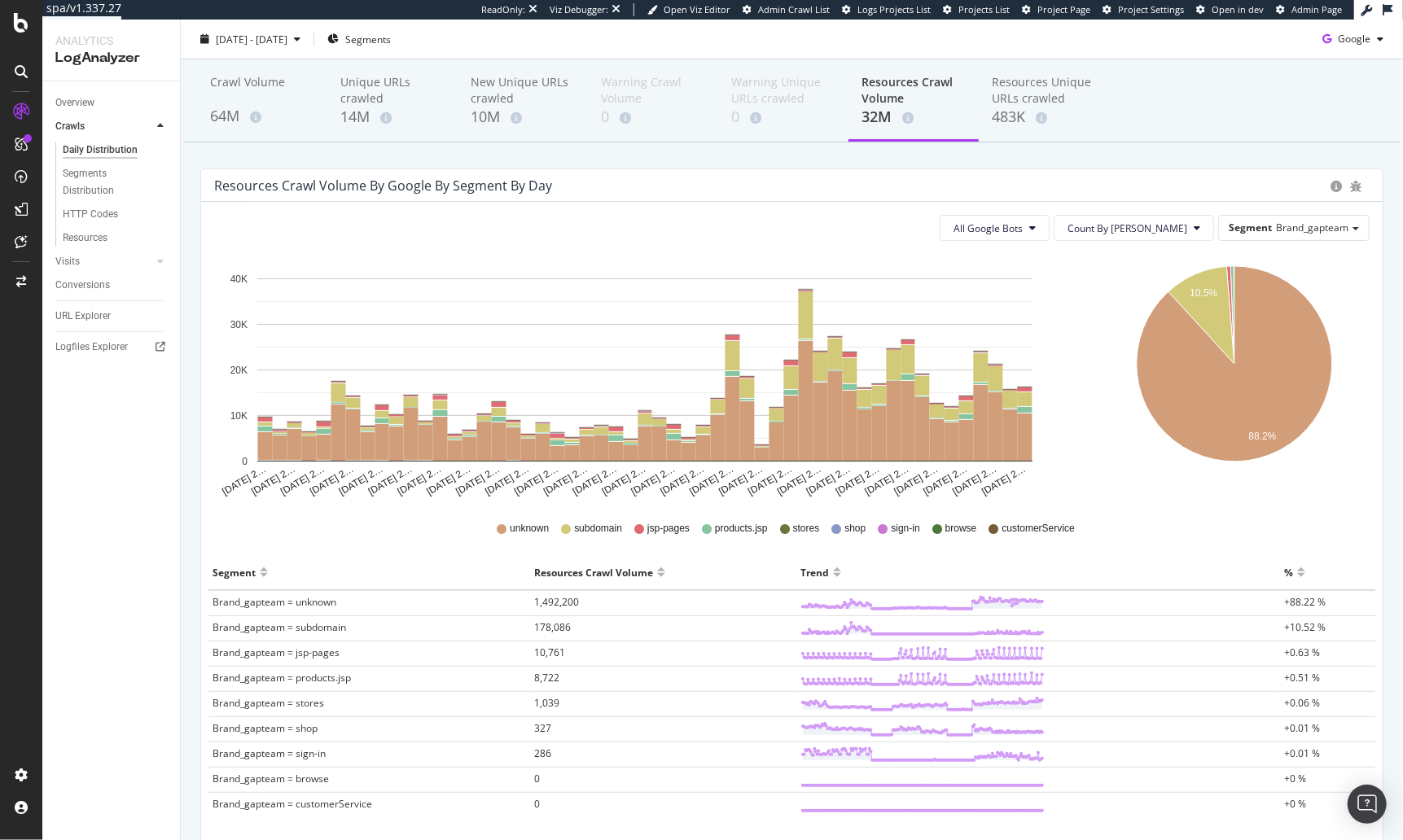
click at [1267, 239] on div "Segment Brand_gapteam" at bounding box center [1295, 228] width 152 height 26
click at [1285, 228] on span "Brand_gapteam" at bounding box center [1313, 227] width 72 height 14
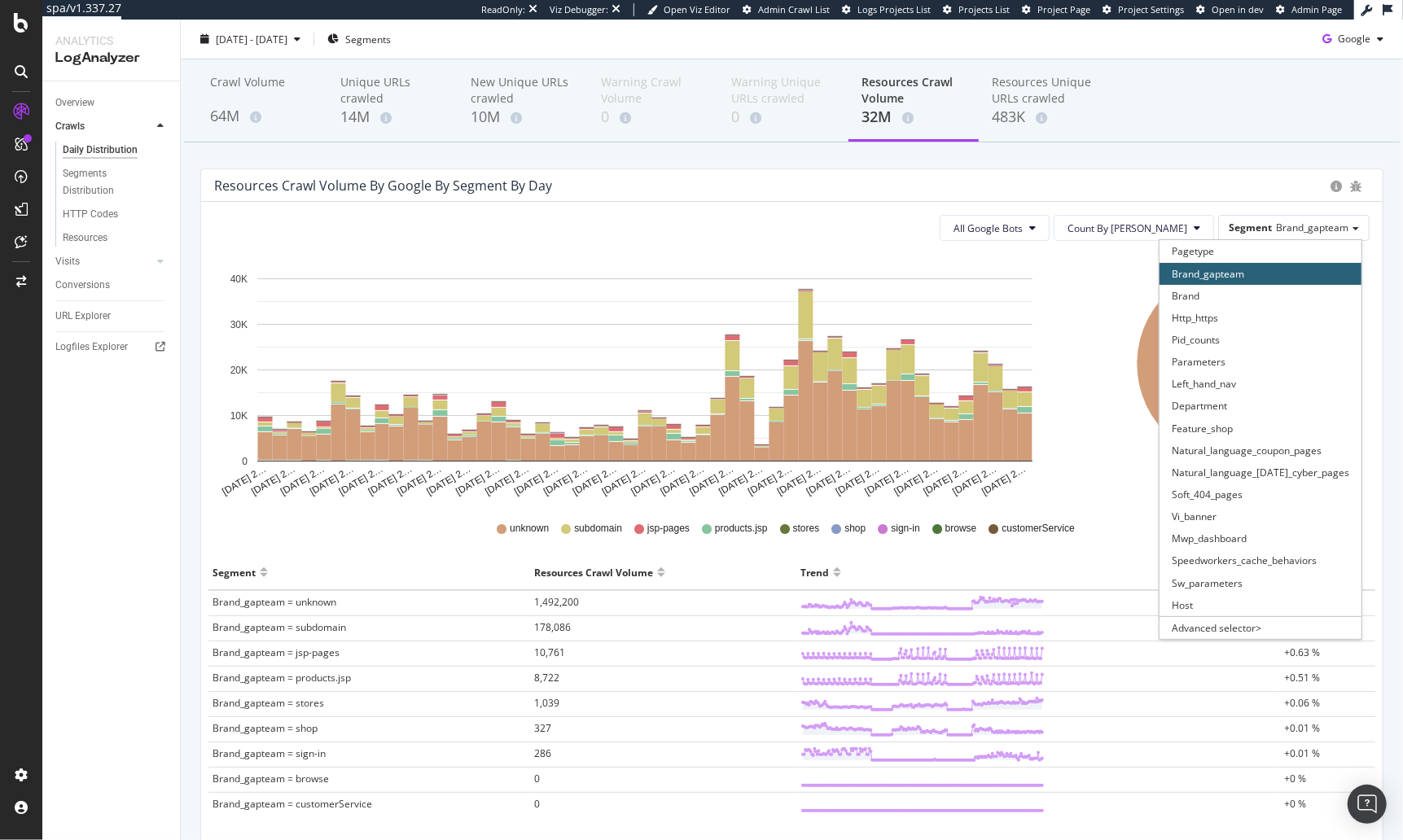
click at [1206, 170] on div "Resources Crawl Volume by google by Segment by Day" at bounding box center [792, 186] width 1182 height 33
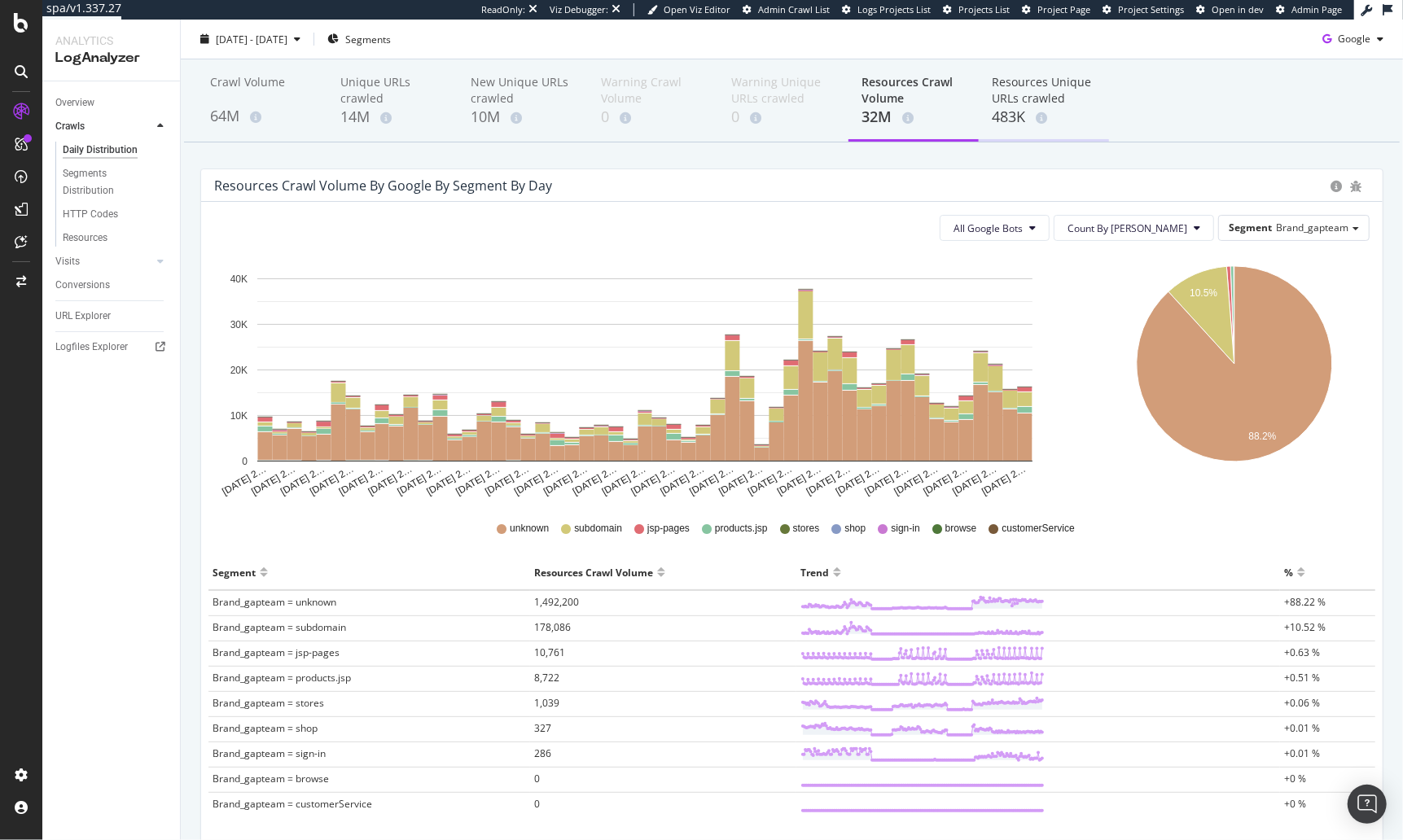
scroll to position [0, 0]
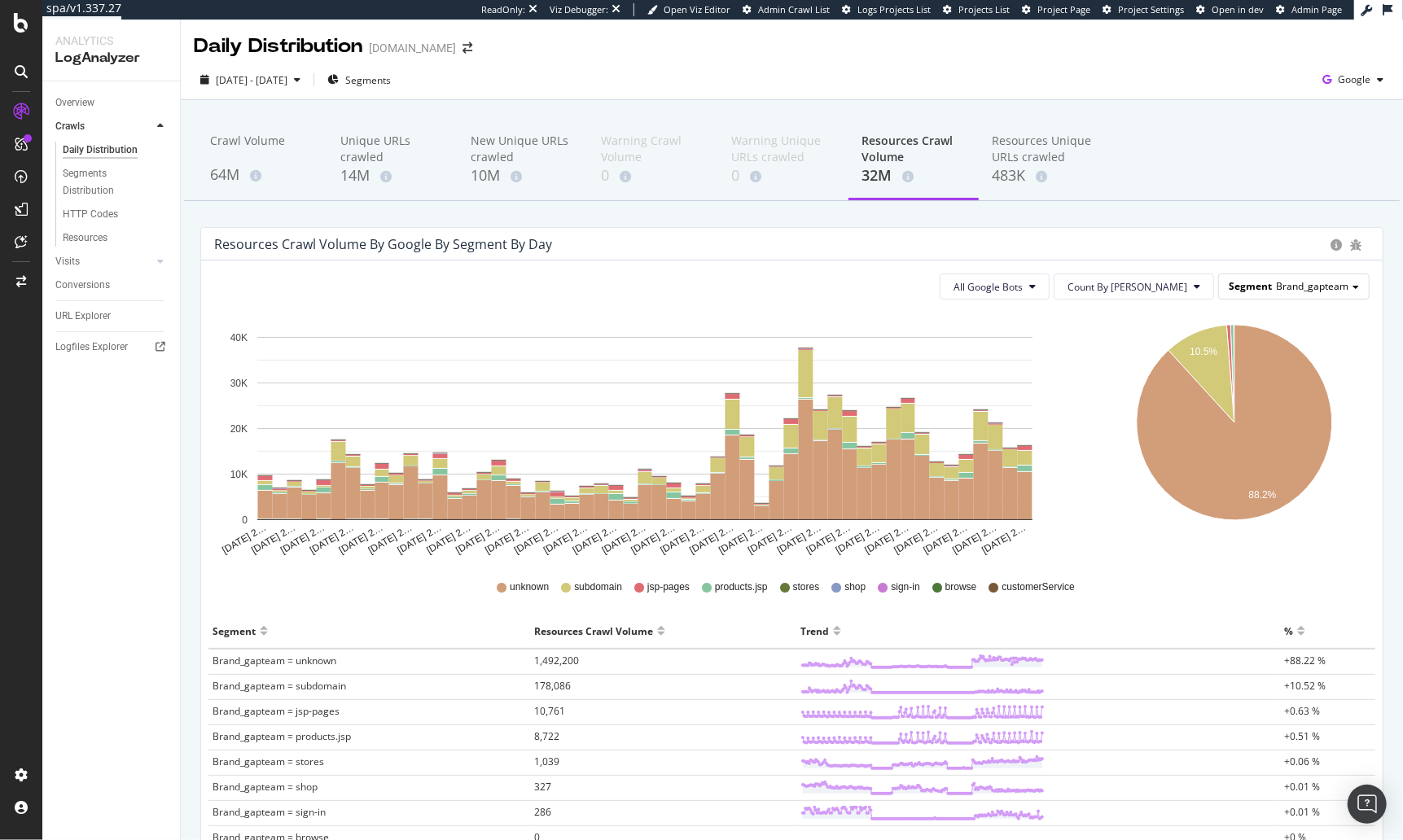
click at [1267, 279] on span "Segment" at bounding box center [1250, 285] width 43 height 14
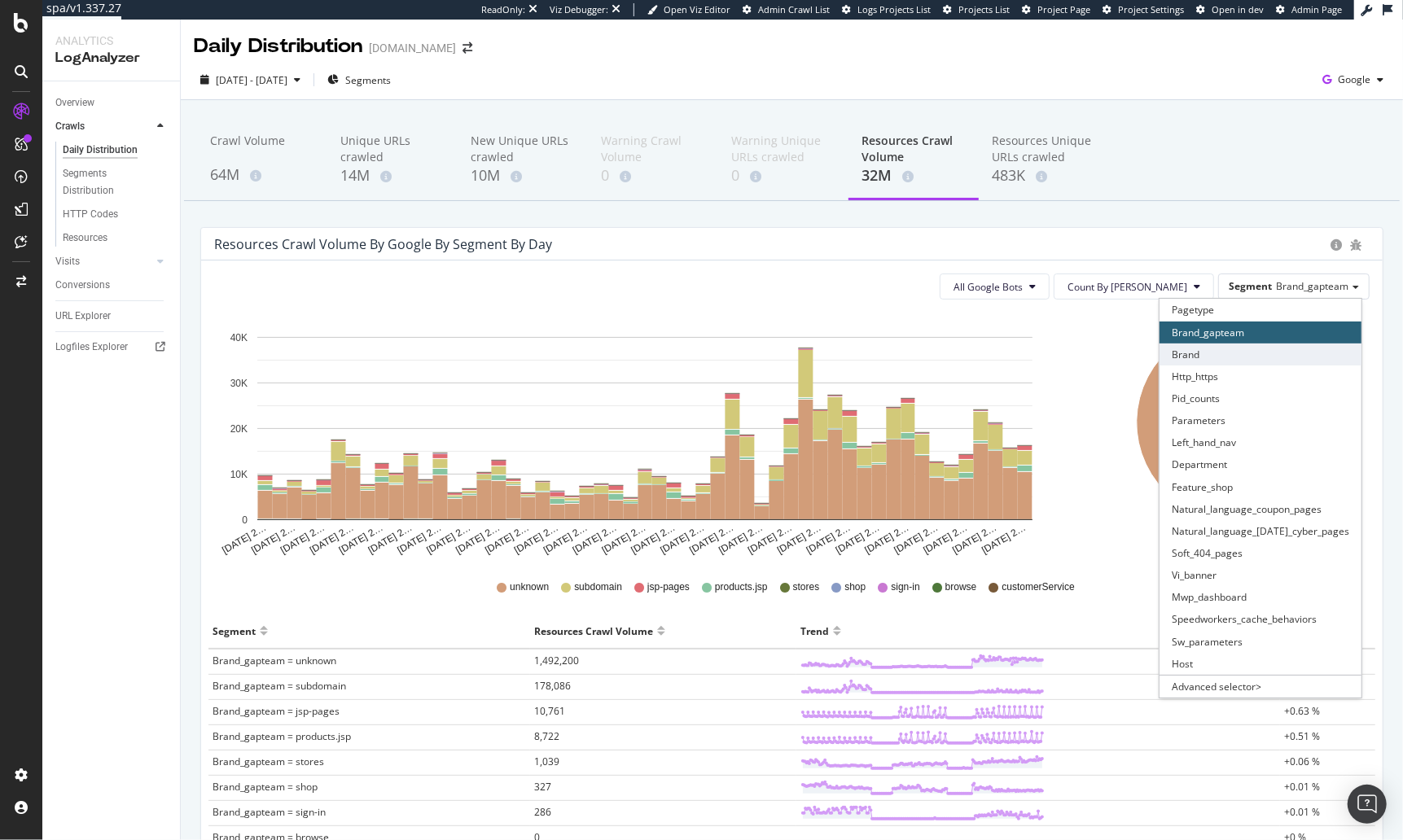
click at [1245, 351] on div "Brand" at bounding box center [1261, 354] width 202 height 22
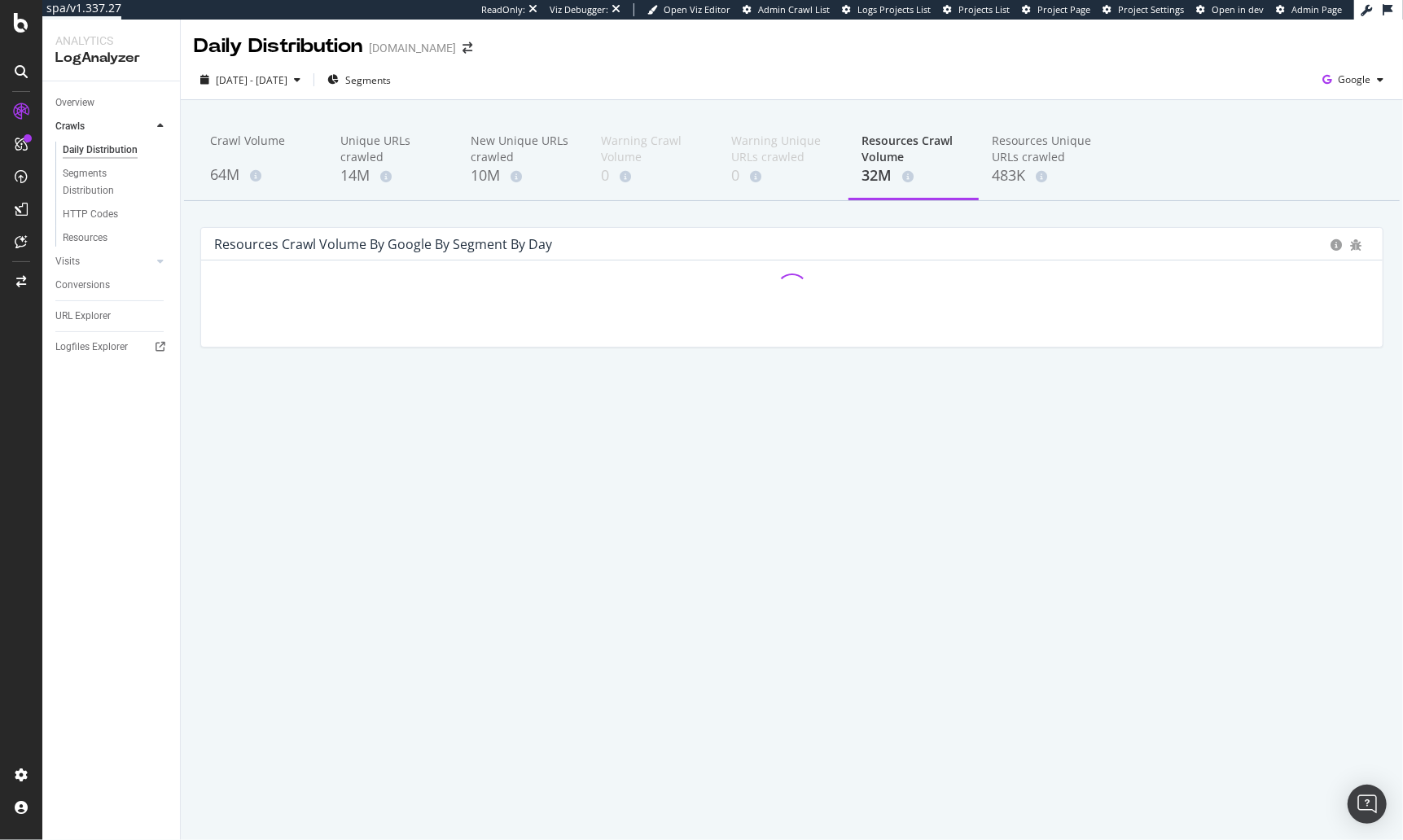
click at [1150, 222] on div "Crawl Volume 64M Unique URLs crawled 14M New Unique URLs crawled 10M Warning Cr…" at bounding box center [791, 260] width 1222 height 321
click at [238, 161] on div "Crawl Volume" at bounding box center [262, 148] width 104 height 31
drag, startPoint x: 746, startPoint y: 215, endPoint x: 416, endPoint y: 170, distance: 333.1
click at [745, 215] on div "Crawl Volume 64M Unique URLs crawled 14M New Unique URLs crawled 10M Warning Cr…" at bounding box center [791, 260] width 1222 height 321
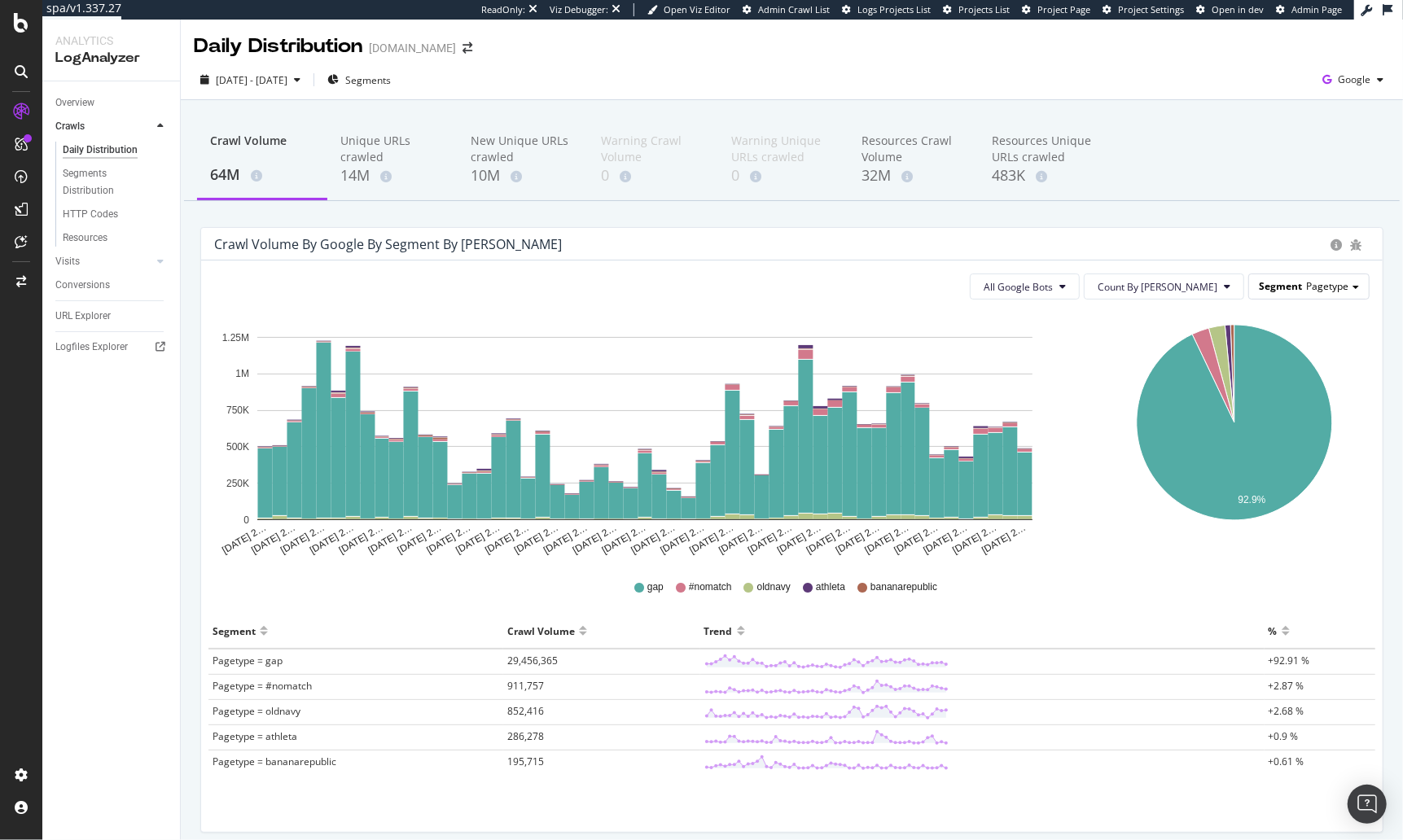
click at [1271, 288] on span "Segment" at bounding box center [1281, 285] width 43 height 14
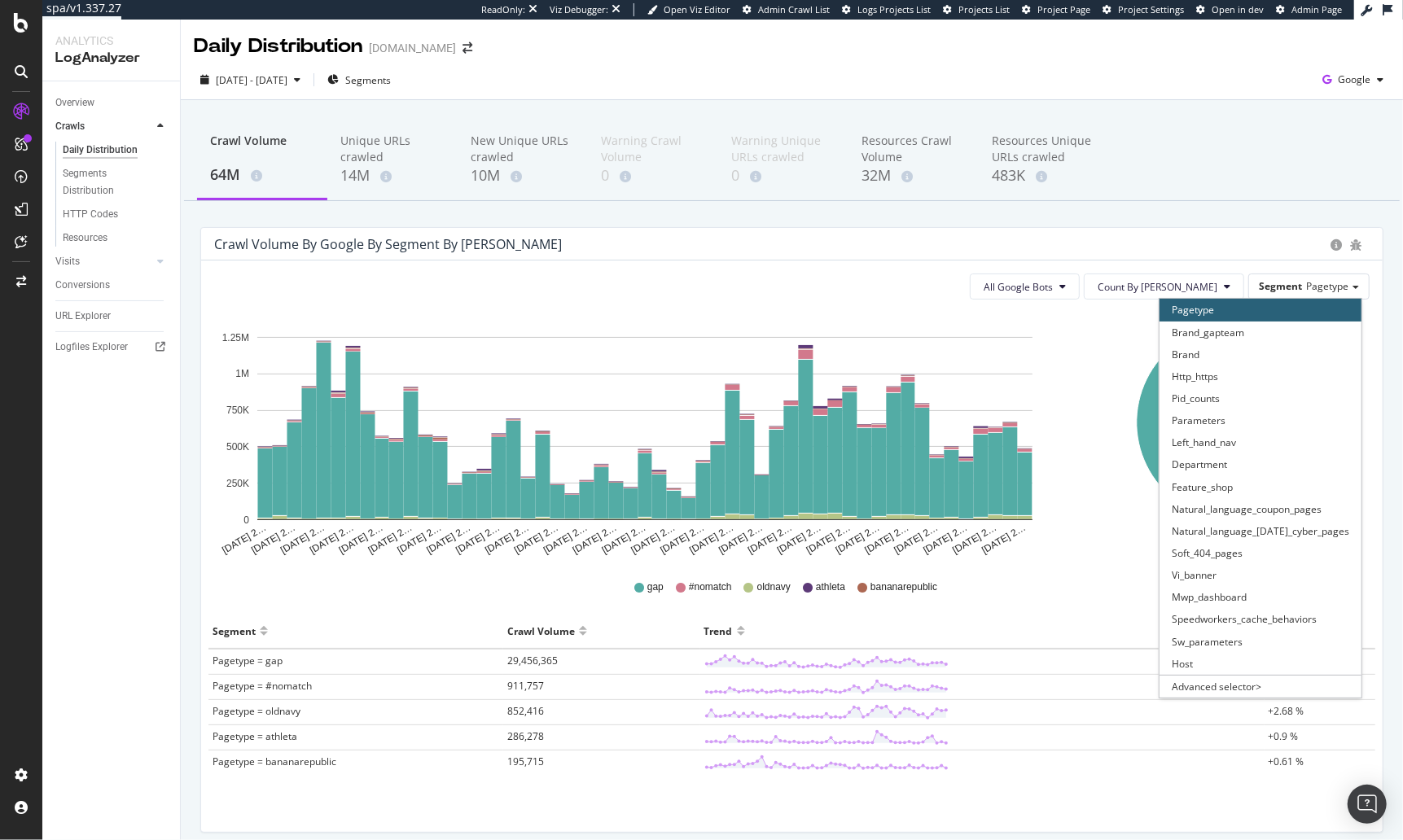
click at [1243, 238] on div "Crawl Volume by google by Segment by Day" at bounding box center [768, 244] width 1108 height 16
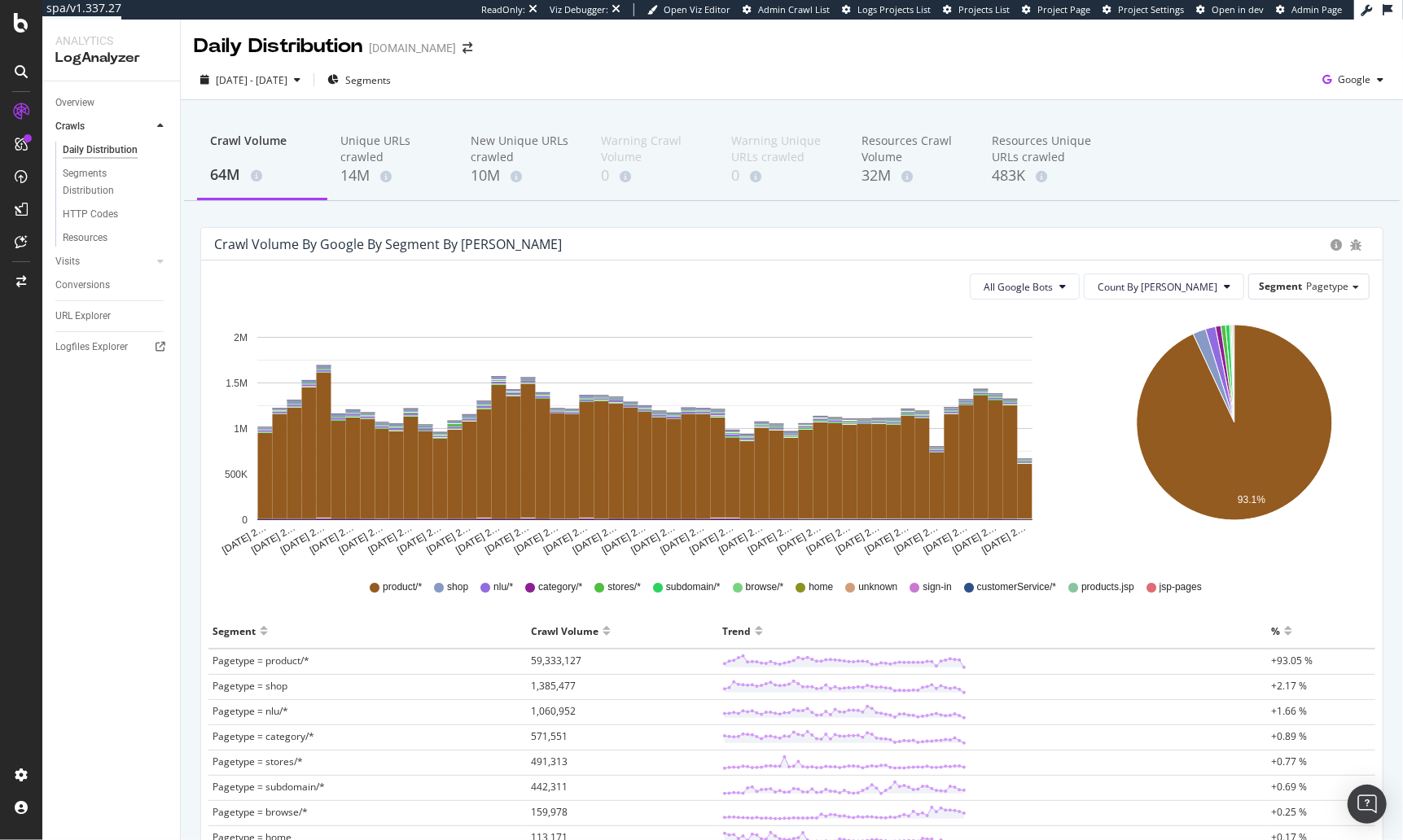
click at [522, 217] on div "Crawl Volume 64M Unique URLs crawled 14M New Unique URLs crawled 10M Warning Cr…" at bounding box center [791, 604] width 1222 height 1008
click at [542, 218] on div "Crawl Volume 64M Unique URLs crawled 14M New Unique URLs crawled 10M Warning Cr…" at bounding box center [791, 604] width 1222 height 1008
click at [359, 153] on div "Unique URLs crawled" at bounding box center [392, 149] width 104 height 33
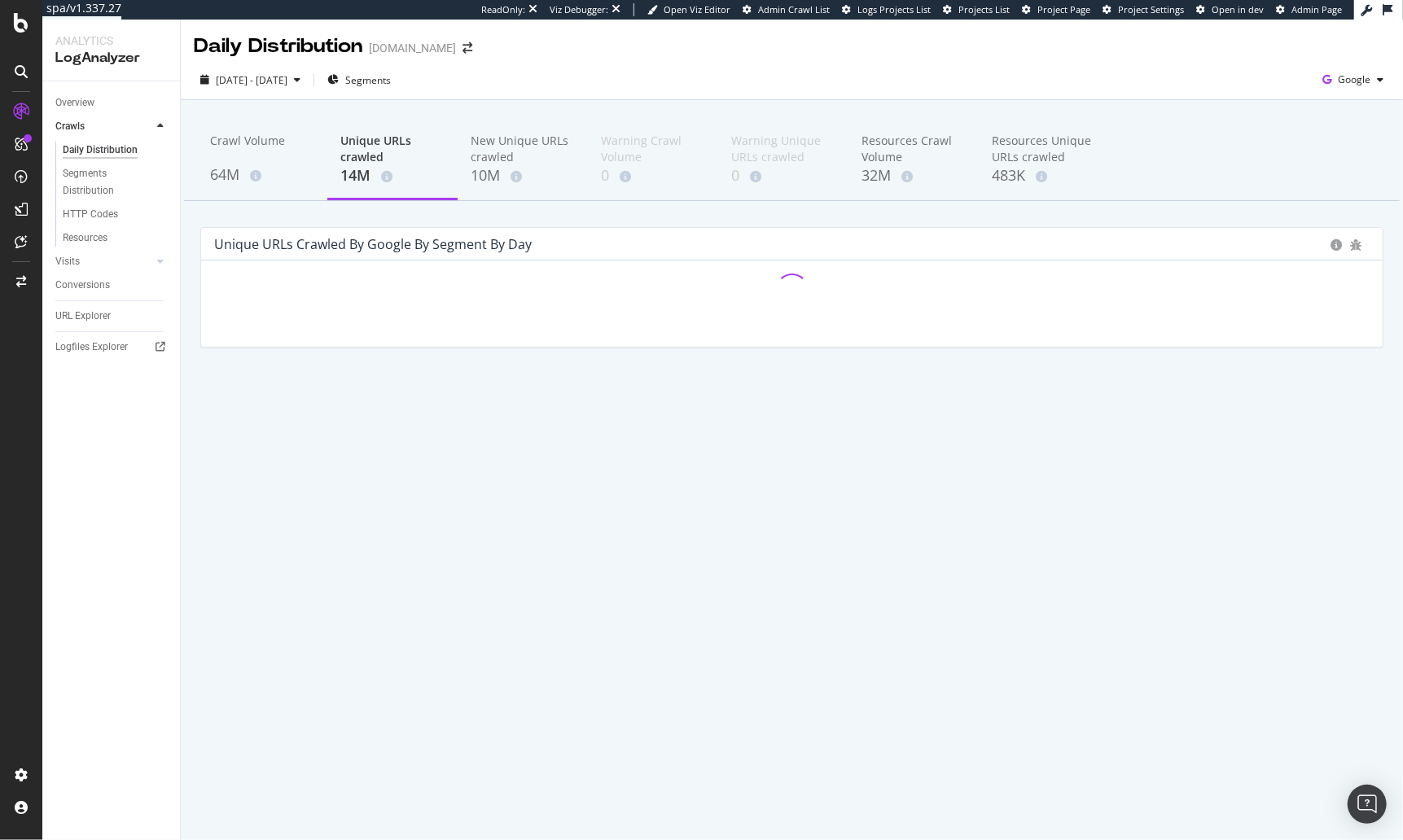
click at [550, 47] on div "Daily Distribution Gap.com" at bounding box center [791, 40] width 1222 height 41
click at [625, 102] on div "Crawl Volume 64M Unique URLs crawled 14M New Unique URLs crawled 10M Warning Cr…" at bounding box center [791, 260] width 1222 height 321
click at [630, 98] on div "2025 Mar. 15th - May. 6th Segments Google" at bounding box center [791, 83] width 1222 height 33
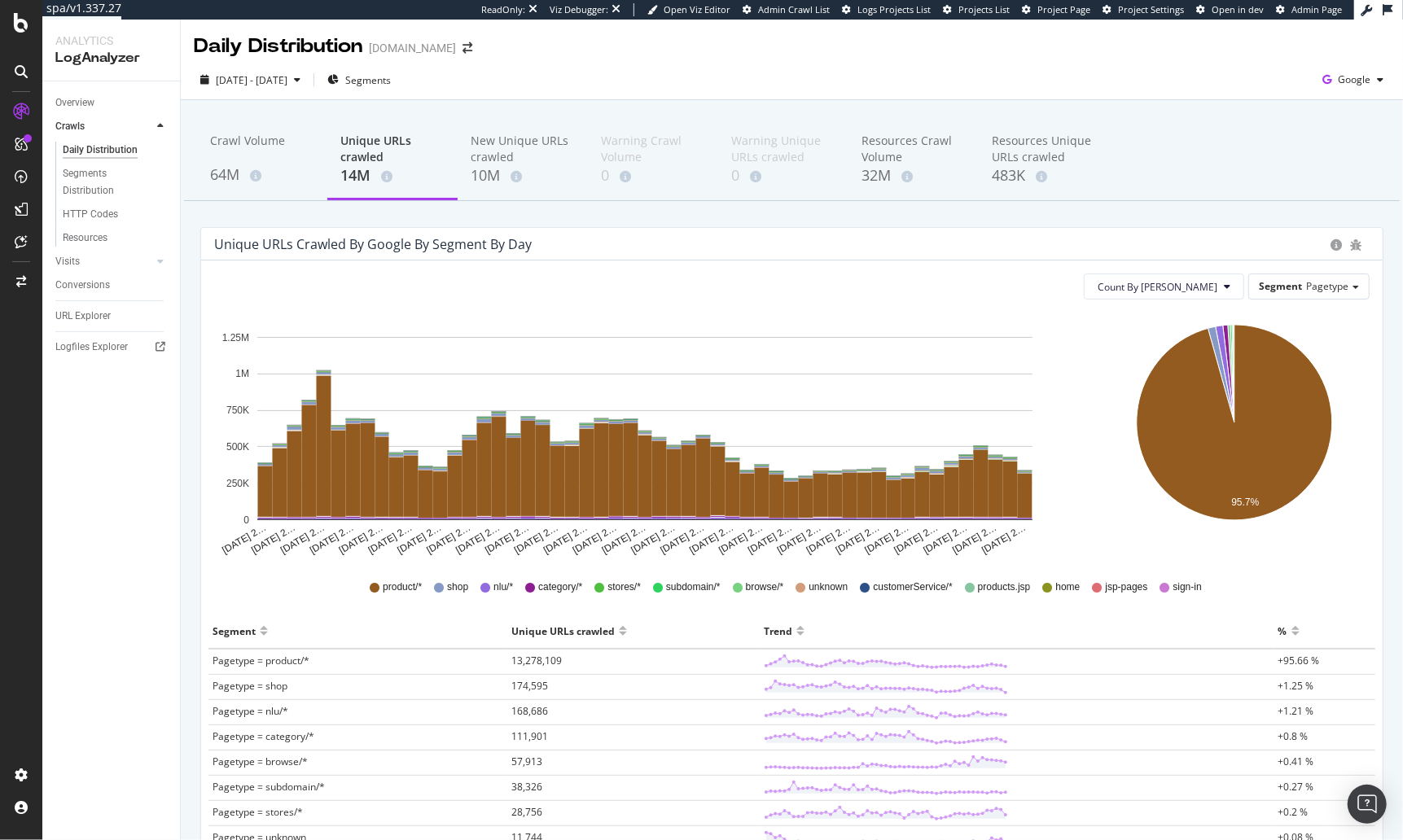
click at [619, 215] on div "Crawl Volume 64M Unique URLs crawled 14M New Unique URLs crawled 10M Warning Cr…" at bounding box center [791, 604] width 1222 height 1008
click at [1328, 285] on span "Pagetype" at bounding box center [1327, 285] width 42 height 14
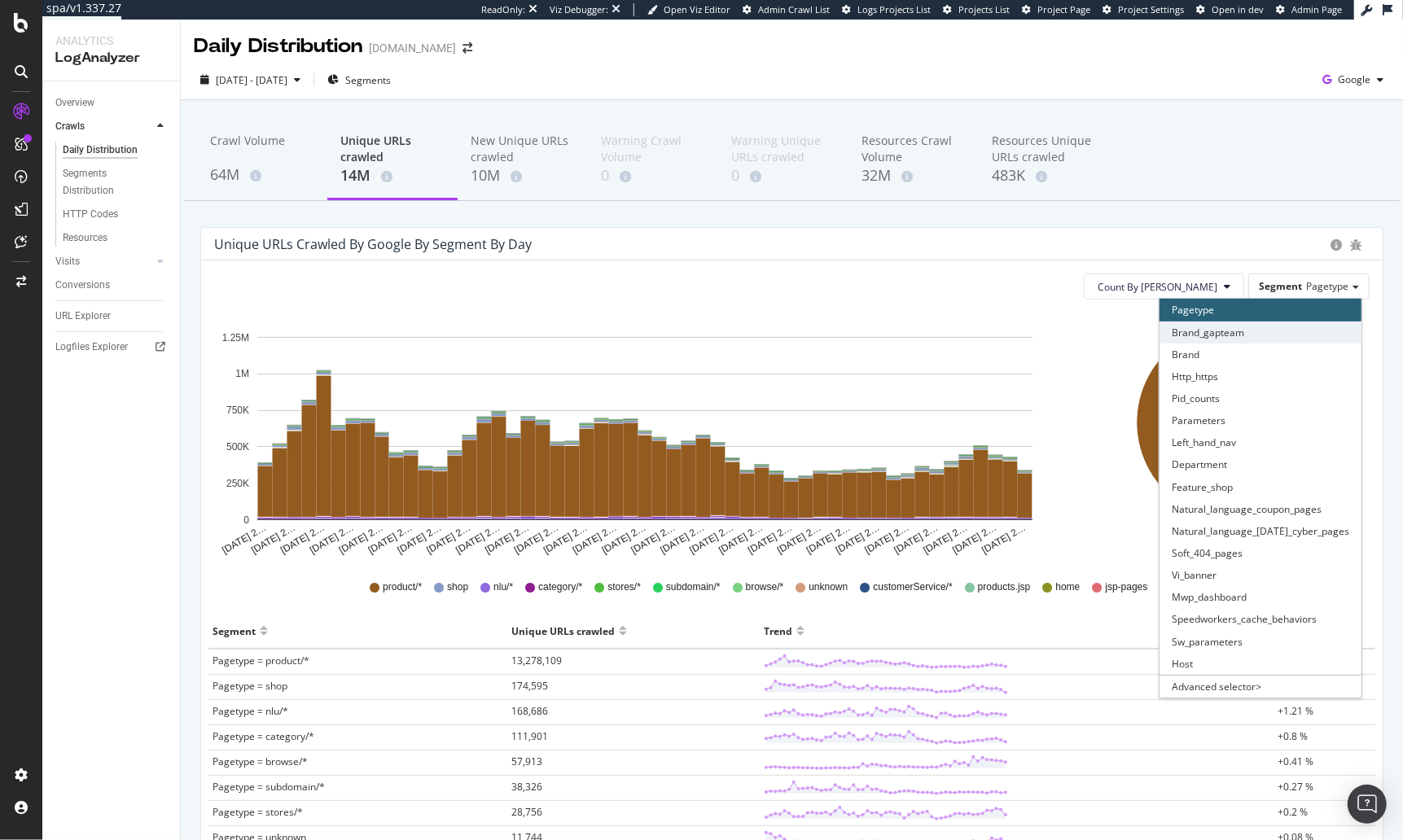
click at [1229, 331] on div "Brand_gapteam" at bounding box center [1261, 332] width 202 height 22
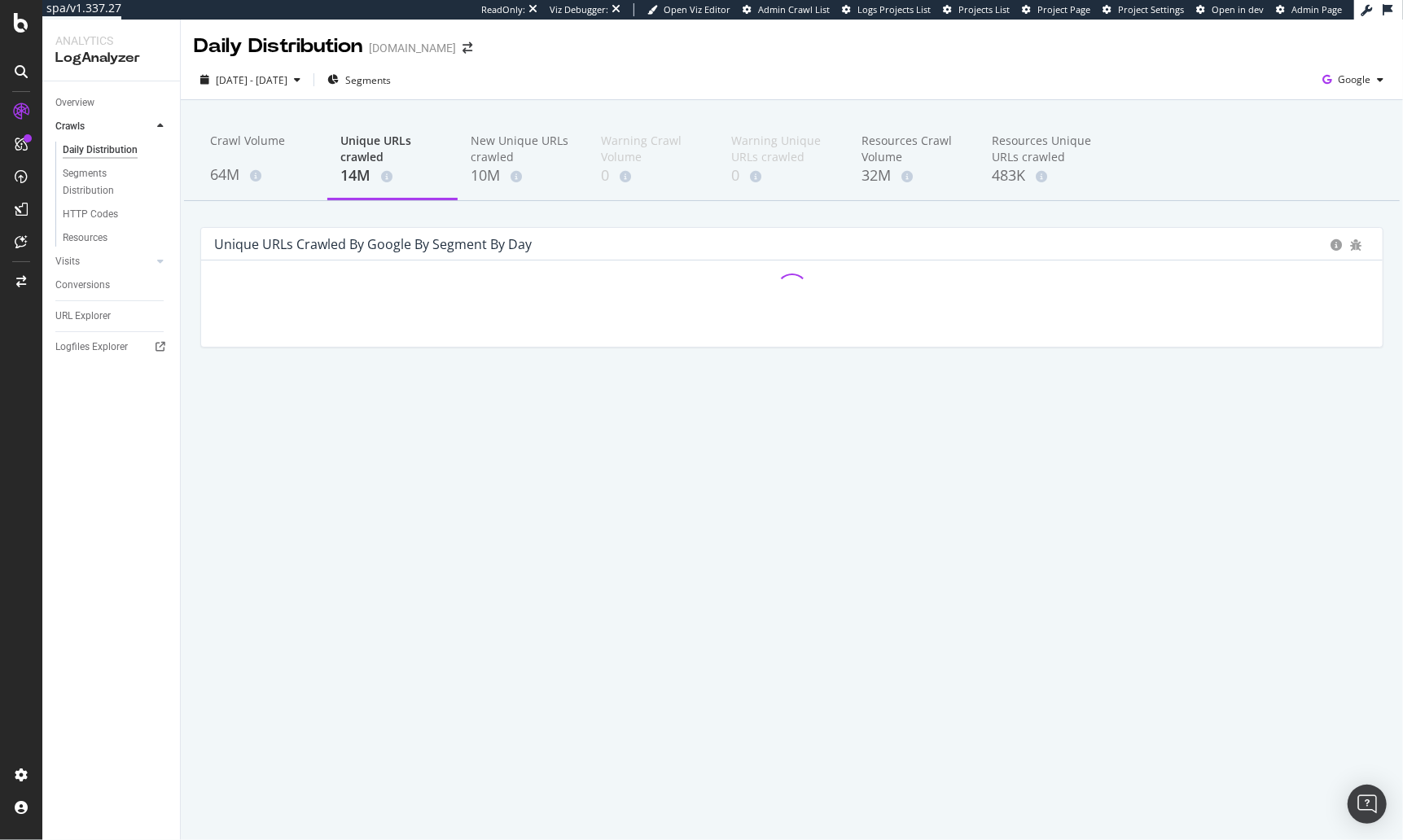
click at [797, 219] on div "Crawl Volume 64M Unique URLs crawled 14M New Unique URLs crawled 10M Warning Cr…" at bounding box center [791, 260] width 1222 height 321
drag, startPoint x: 741, startPoint y: 89, endPoint x: 651, endPoint y: 64, distance: 93.4
click at [741, 89] on div "2025 Mar. 15th - May. 6th Segments Google" at bounding box center [791, 83] width 1222 height 33
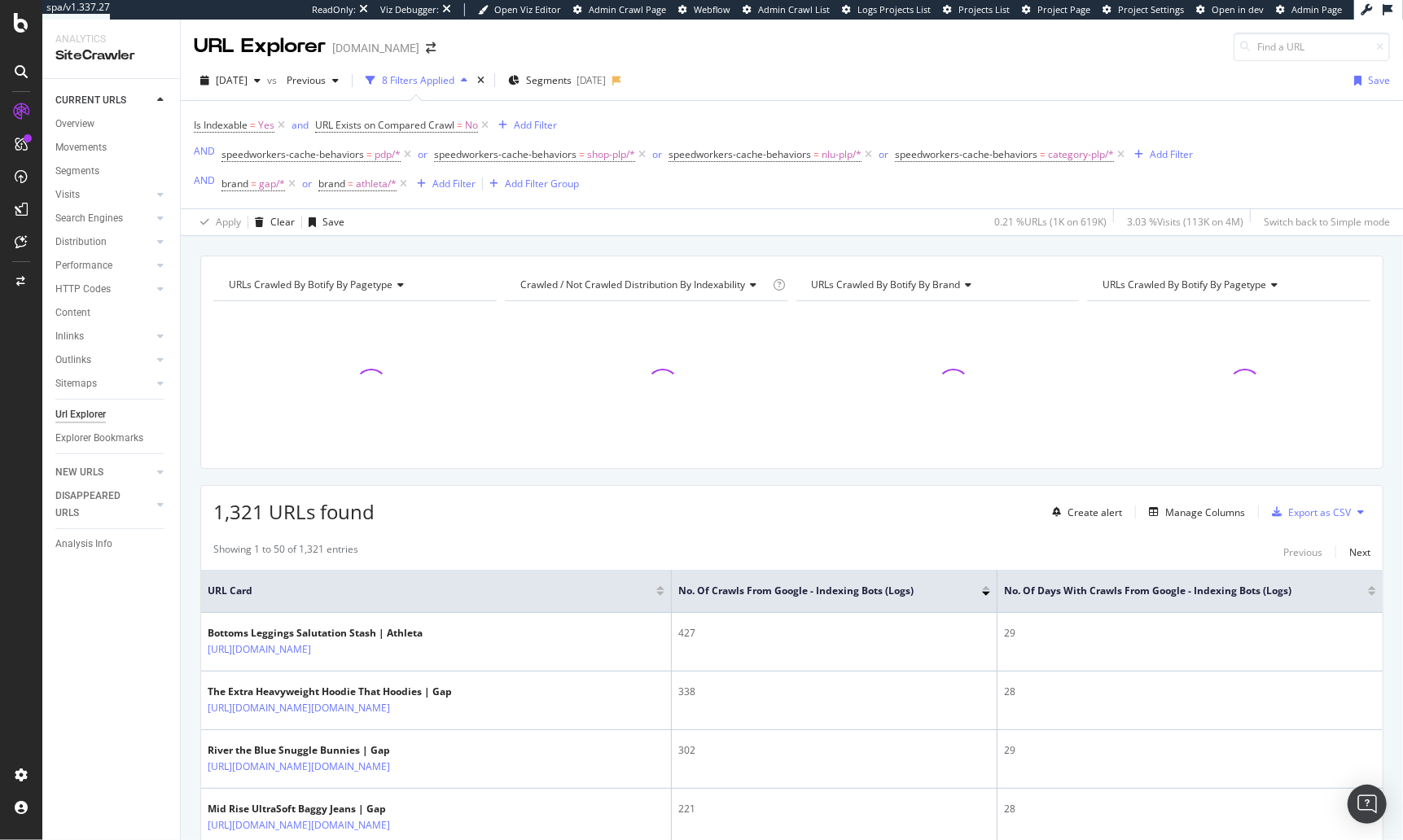
click at [431, 258] on div "URLs Crawled By Botify By pagetype Chart (by Value) Table Expand Export as CSV …" at bounding box center [792, 362] width 1183 height 213
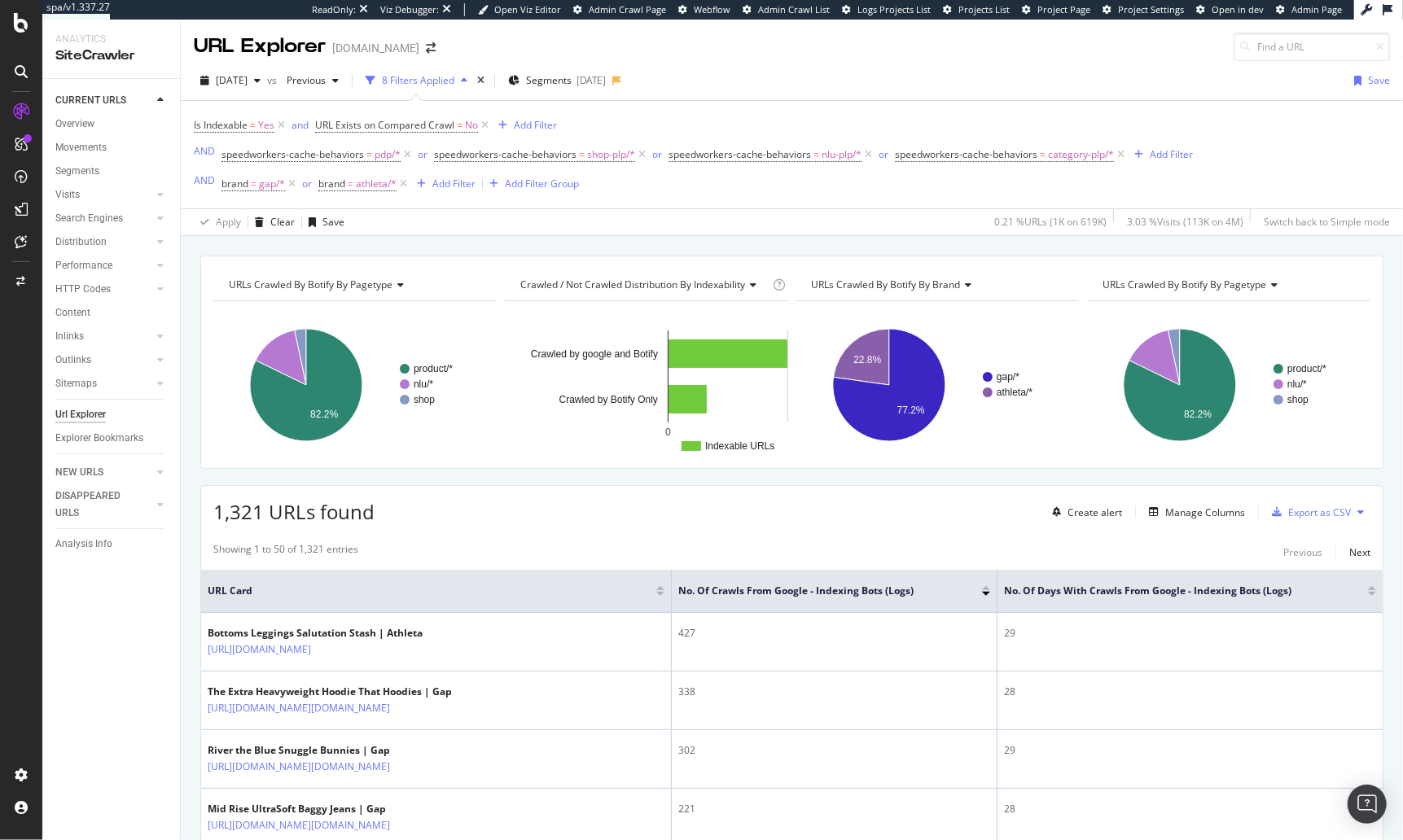
click at [482, 123] on icon at bounding box center [484, 126] width 14 height 16
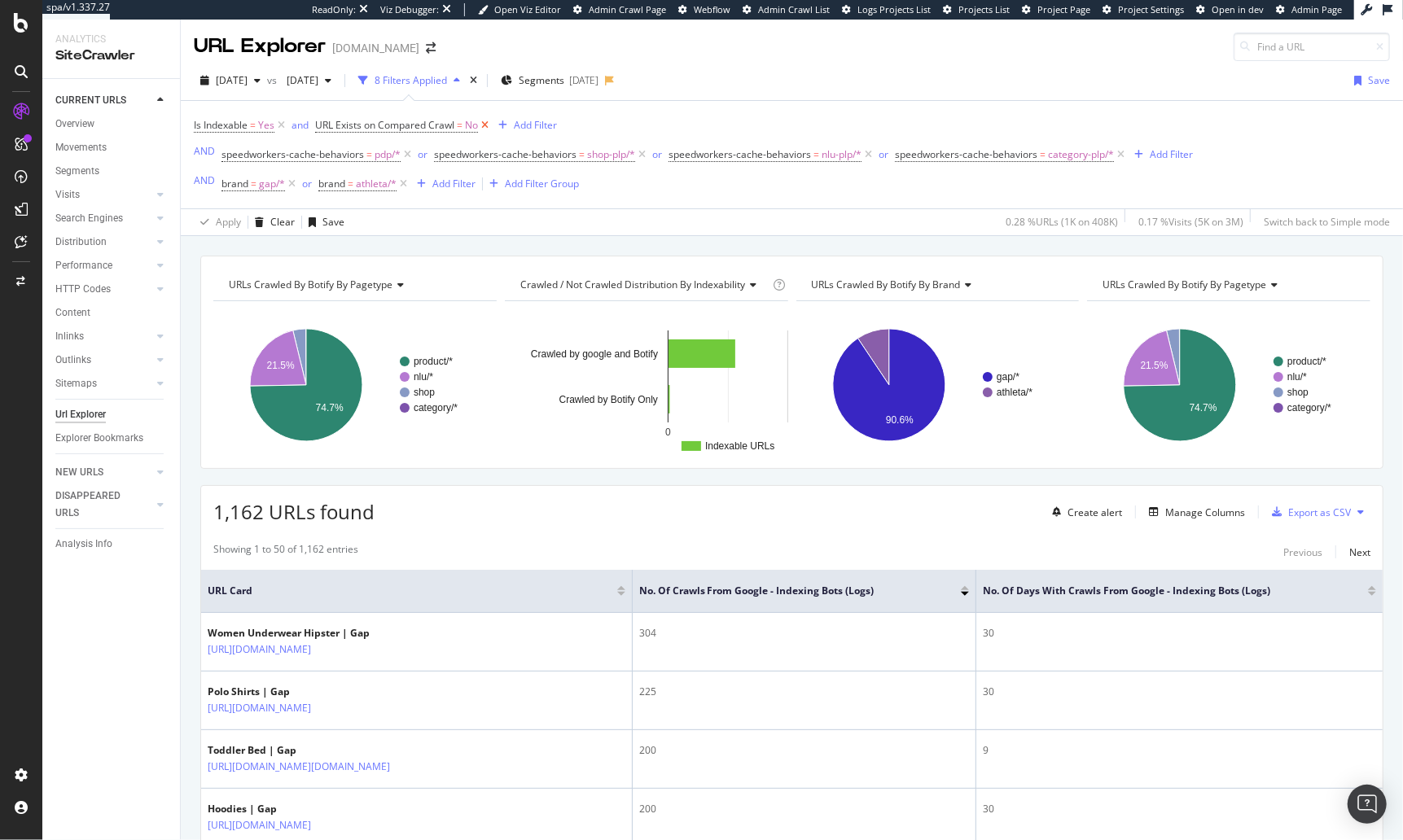
click at [484, 122] on icon at bounding box center [484, 126] width 14 height 16
